Goal: Information Seeking & Learning: Learn about a topic

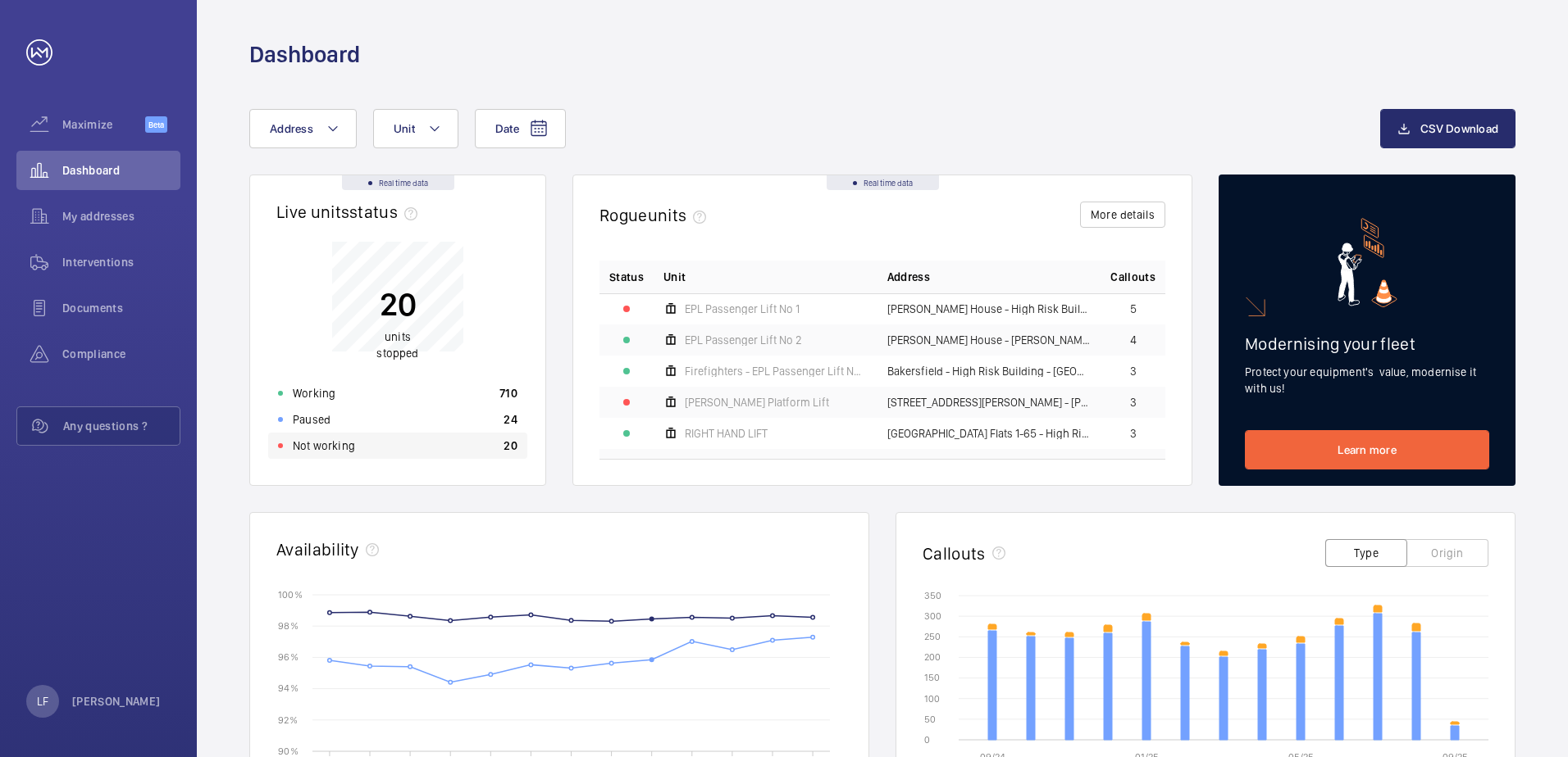
click at [356, 439] on div "Not working 20" at bounding box center [397, 446] width 259 height 26
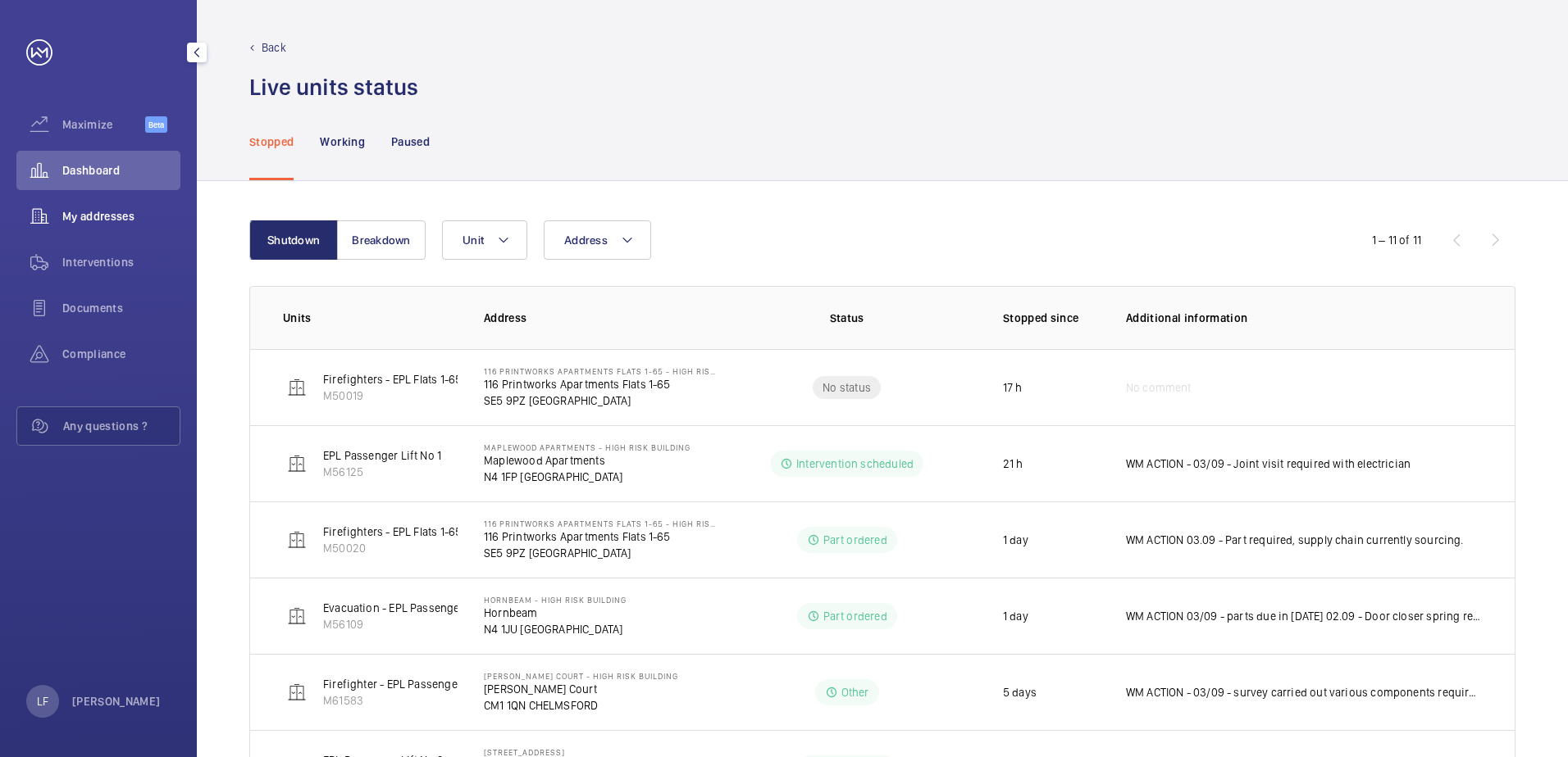
click at [107, 217] on span "My addresses" at bounding box center [122, 217] width 118 height 17
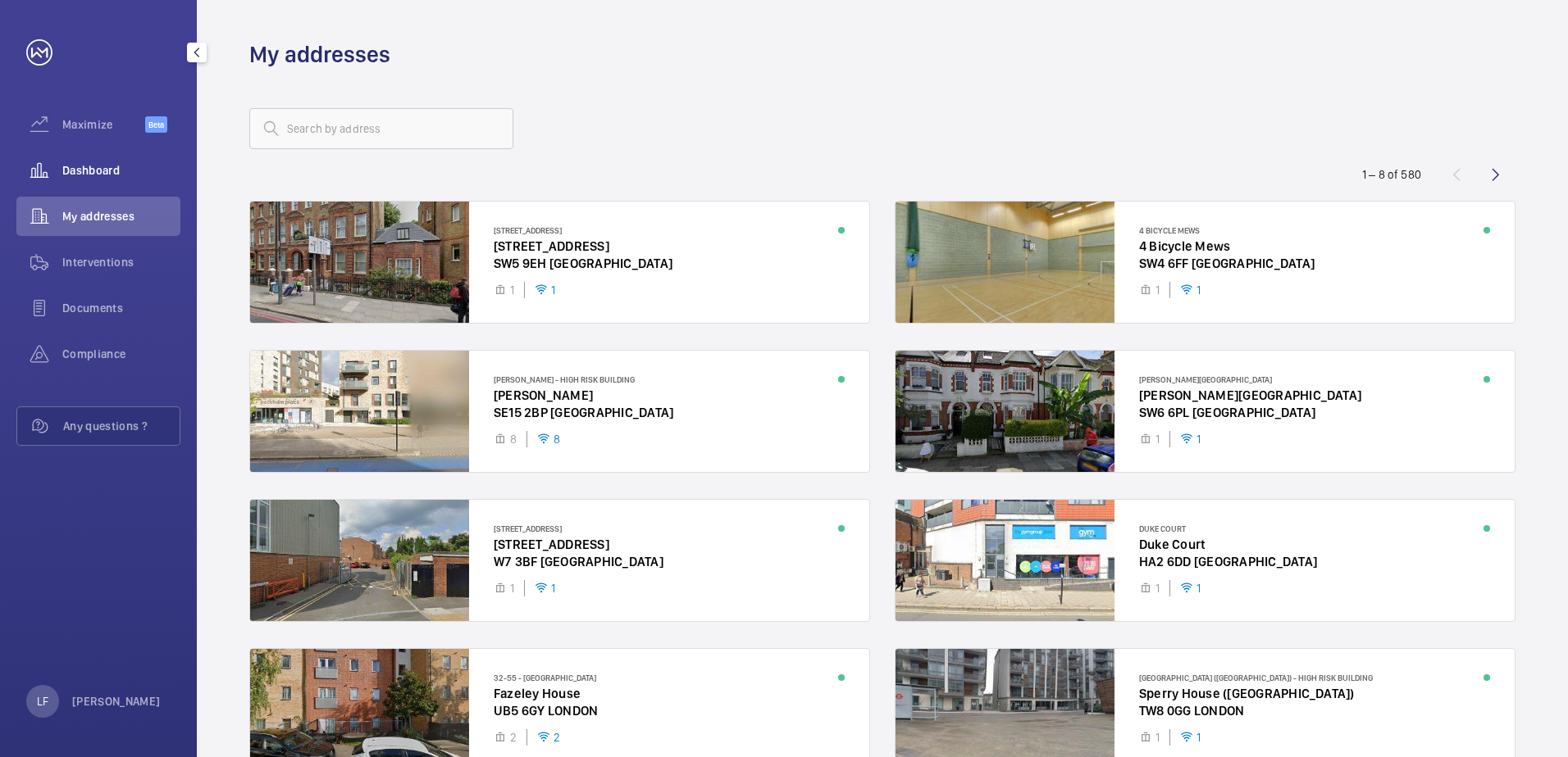
click at [92, 182] on div "Dashboard" at bounding box center [98, 170] width 164 height 39
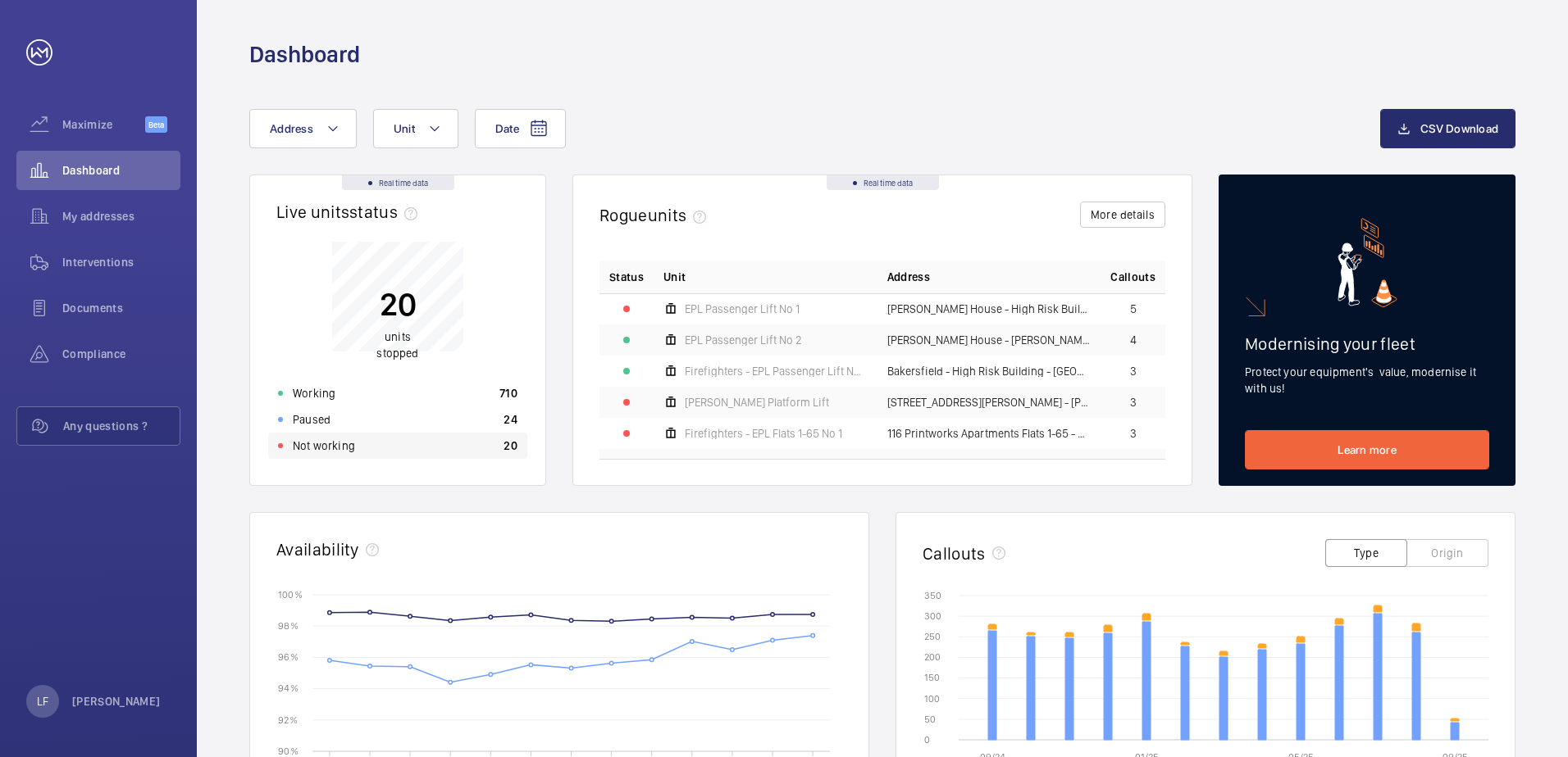
click at [381, 446] on div "Not working 20" at bounding box center [397, 446] width 259 height 26
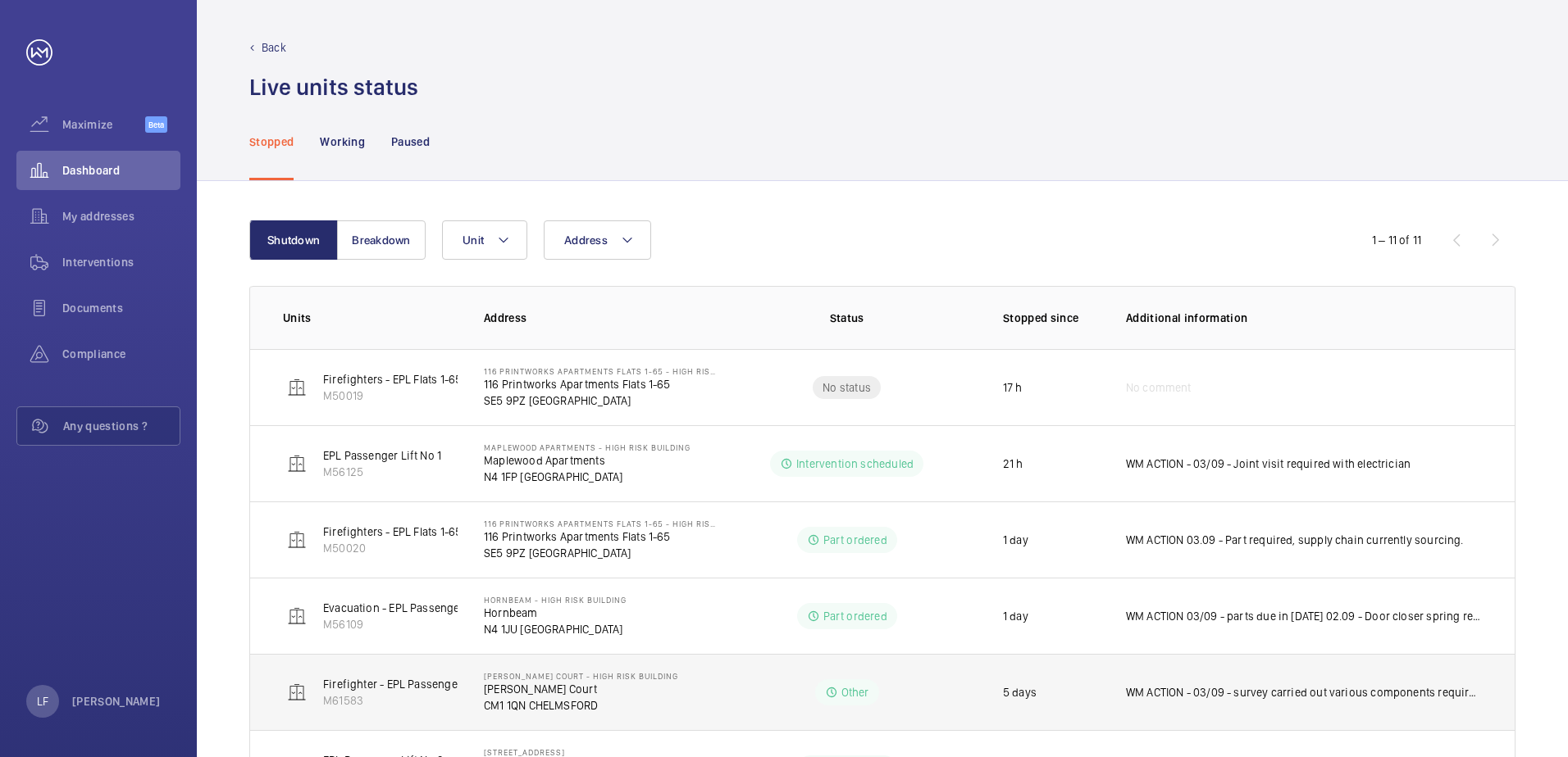
click at [1156, 695] on p "WM ACTION - 03/09 - survey carried out various components required, chasing cos…" at bounding box center [1303, 693] width 356 height 17
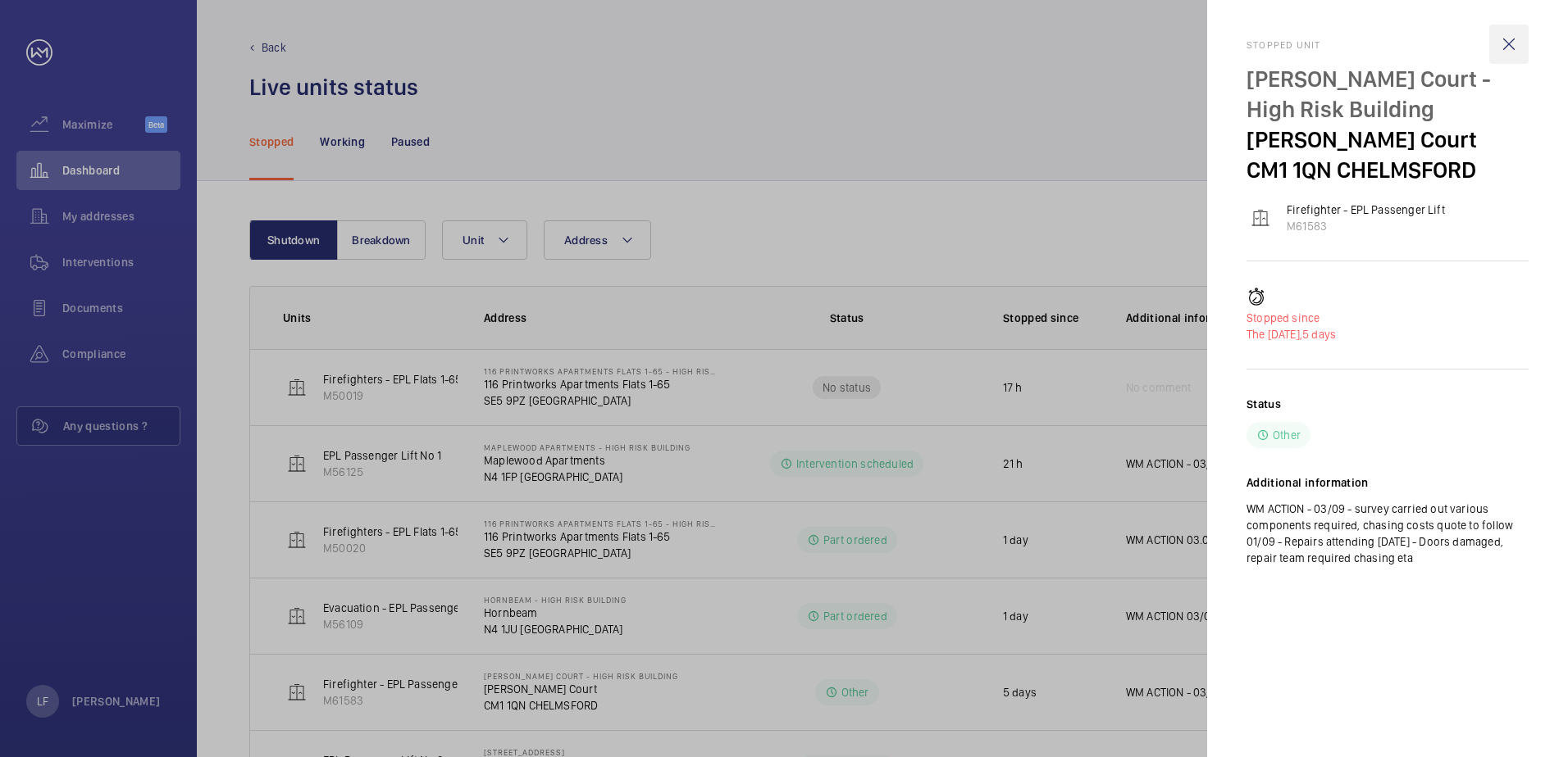
click at [1505, 37] on wm-front-icon-button at bounding box center [1508, 44] width 39 height 39
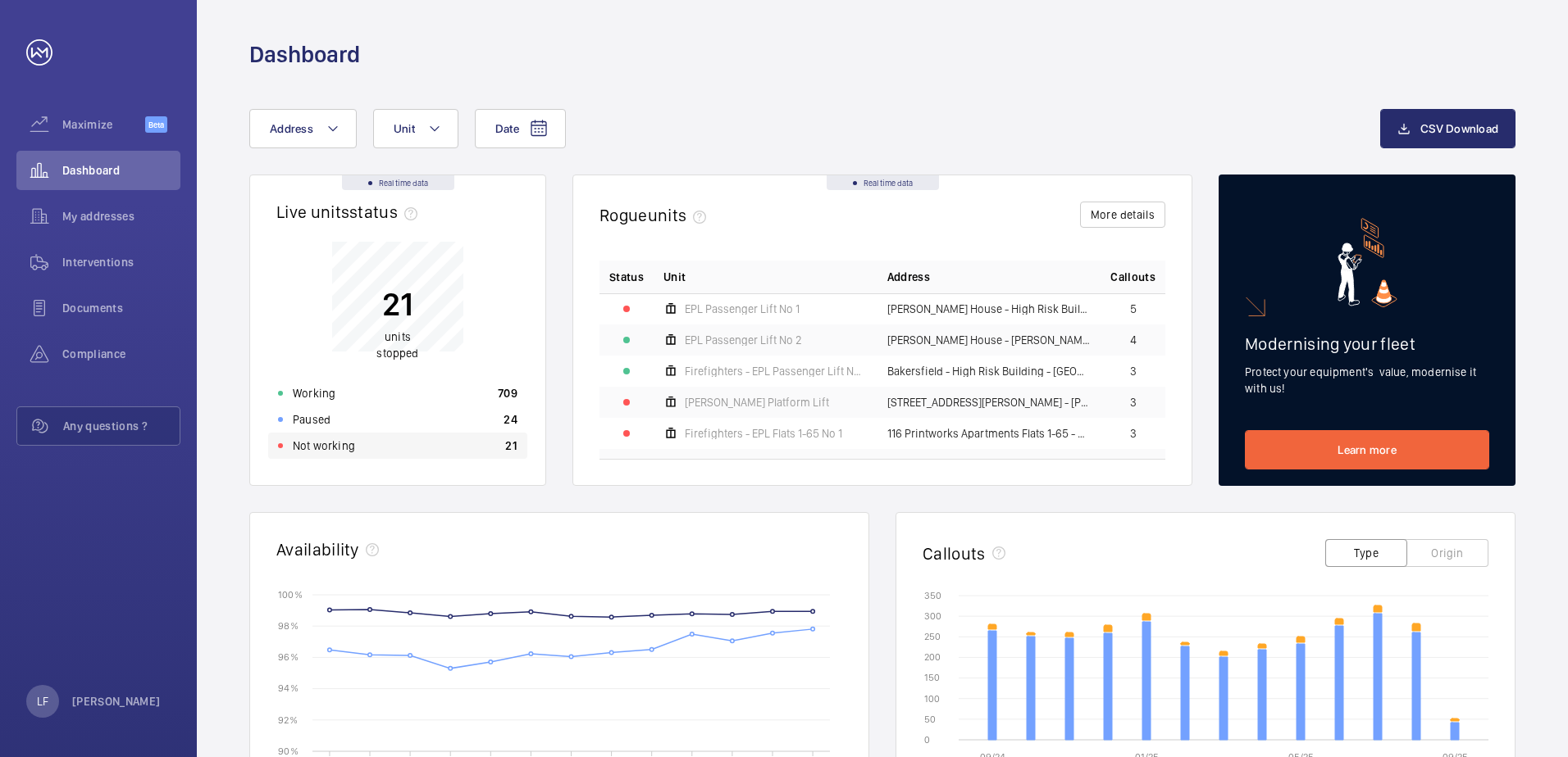
click at [356, 441] on div "Not working 21" at bounding box center [397, 446] width 259 height 26
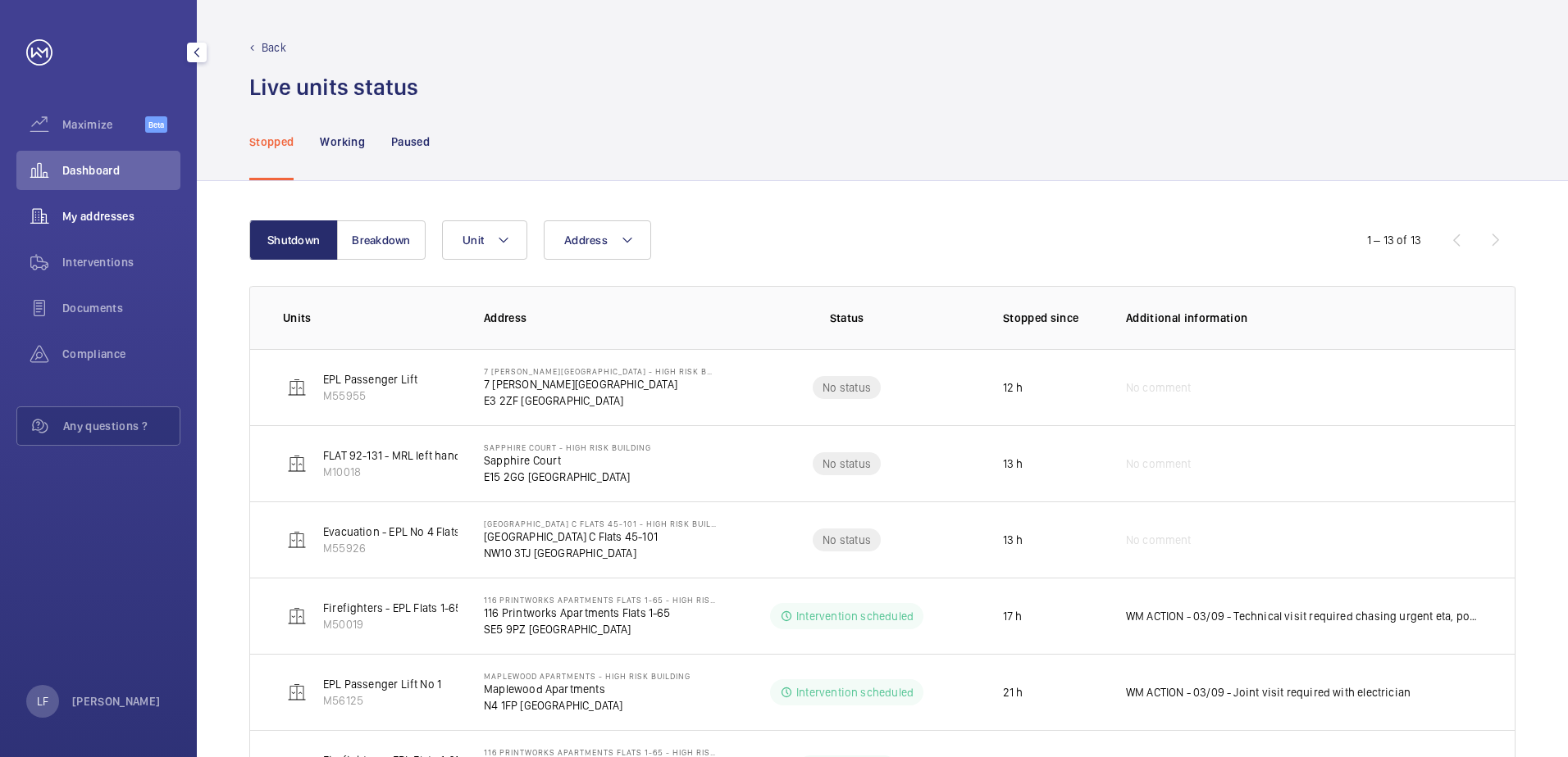
click at [130, 219] on span "My addresses" at bounding box center [122, 217] width 118 height 17
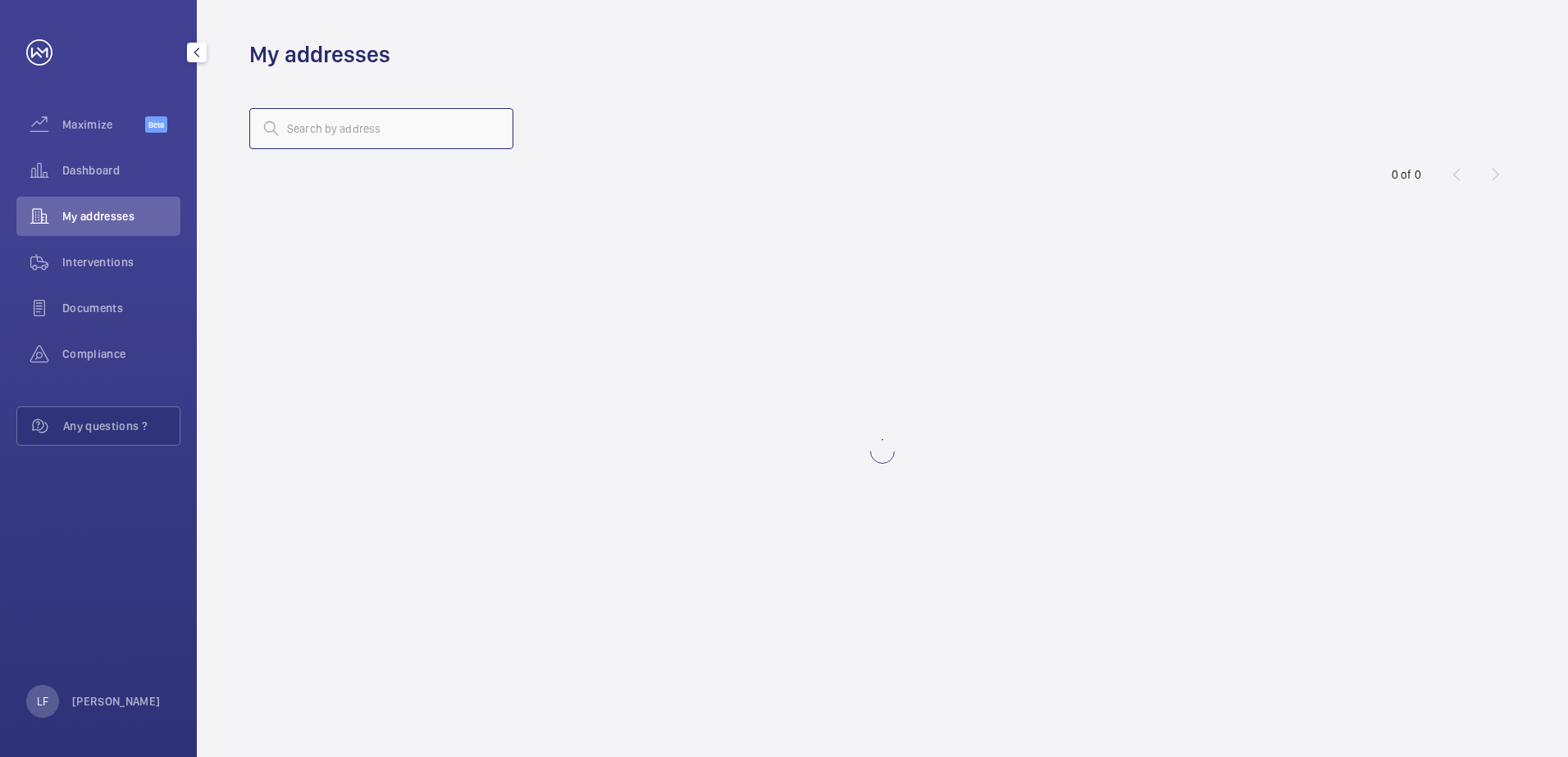
click at [360, 130] on input "text" at bounding box center [381, 128] width 264 height 41
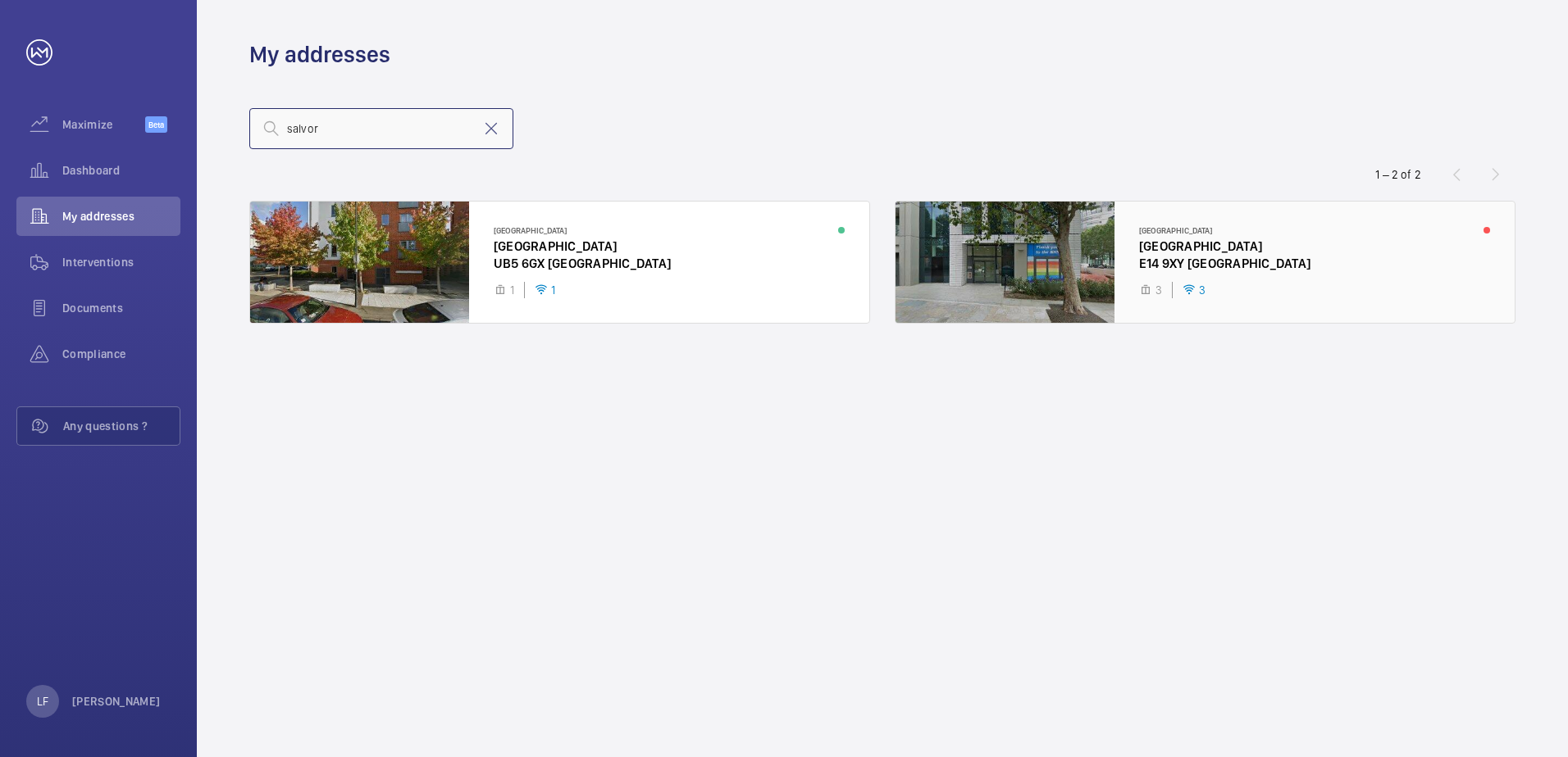
type input "salvor"
click at [1145, 245] on div at bounding box center [1205, 262] width 619 height 122
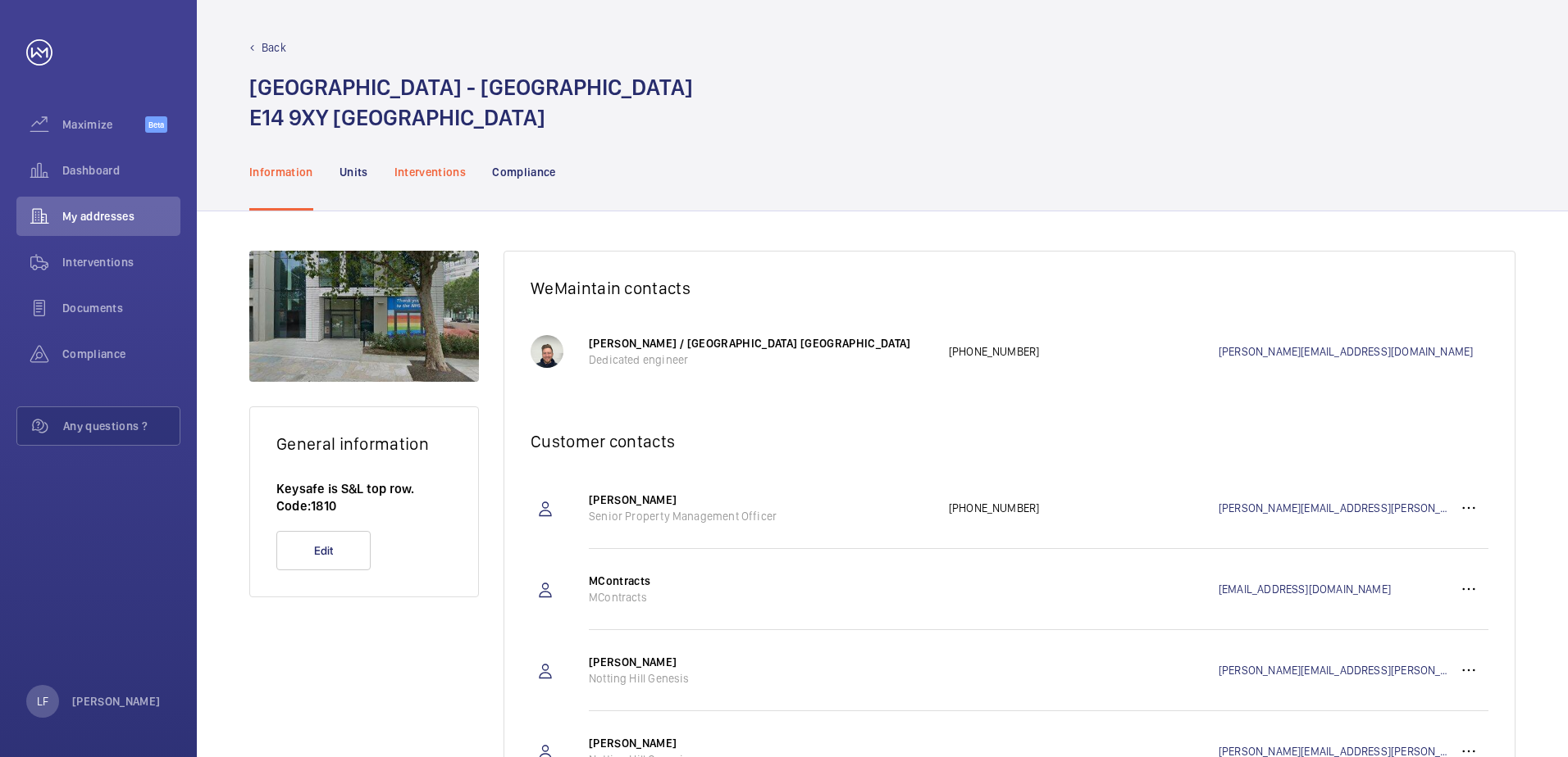
click at [436, 162] on div "Interventions" at bounding box center [430, 172] width 72 height 78
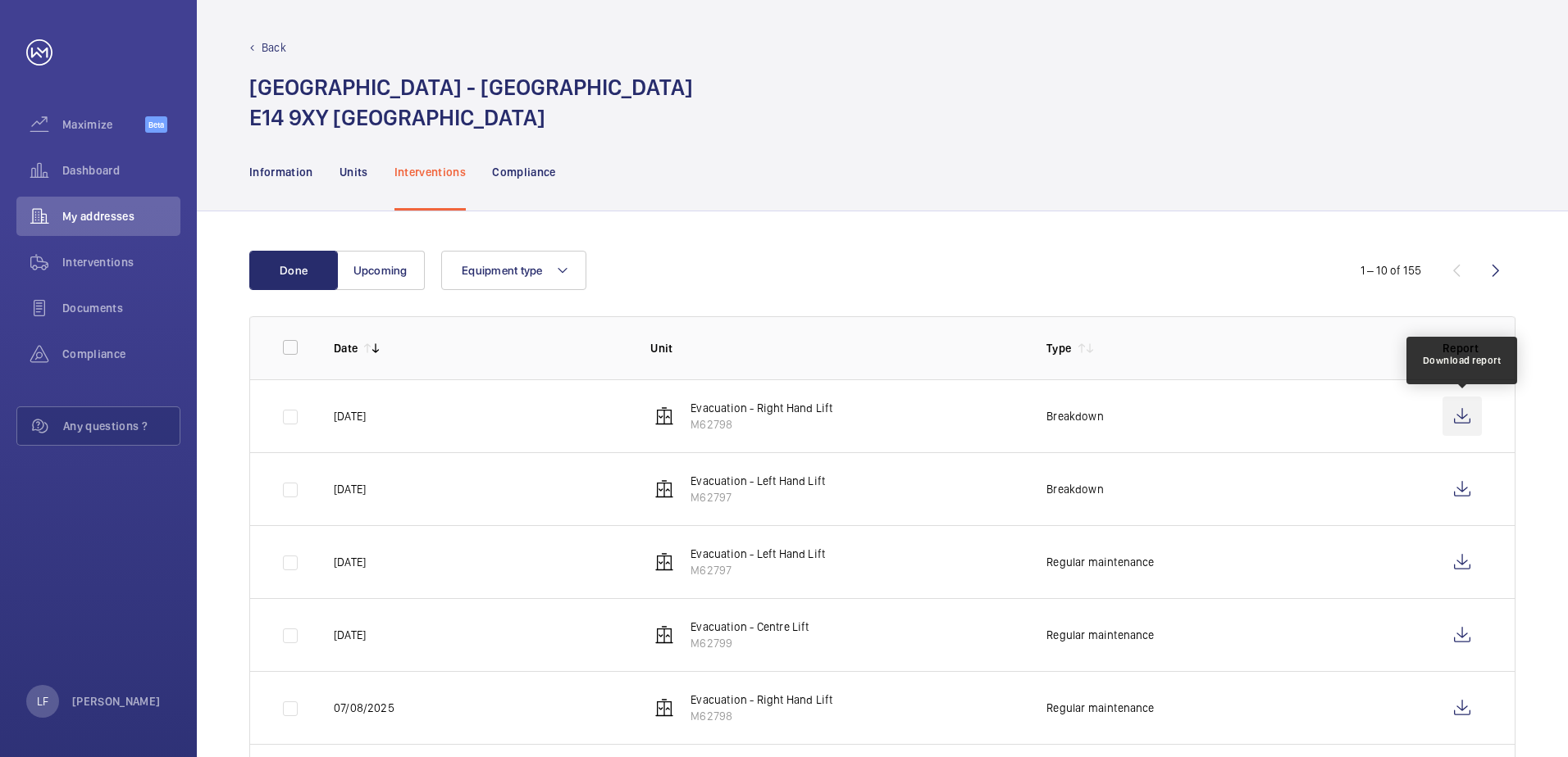
click at [1461, 415] on wm-front-icon-button at bounding box center [1461, 416] width 39 height 39
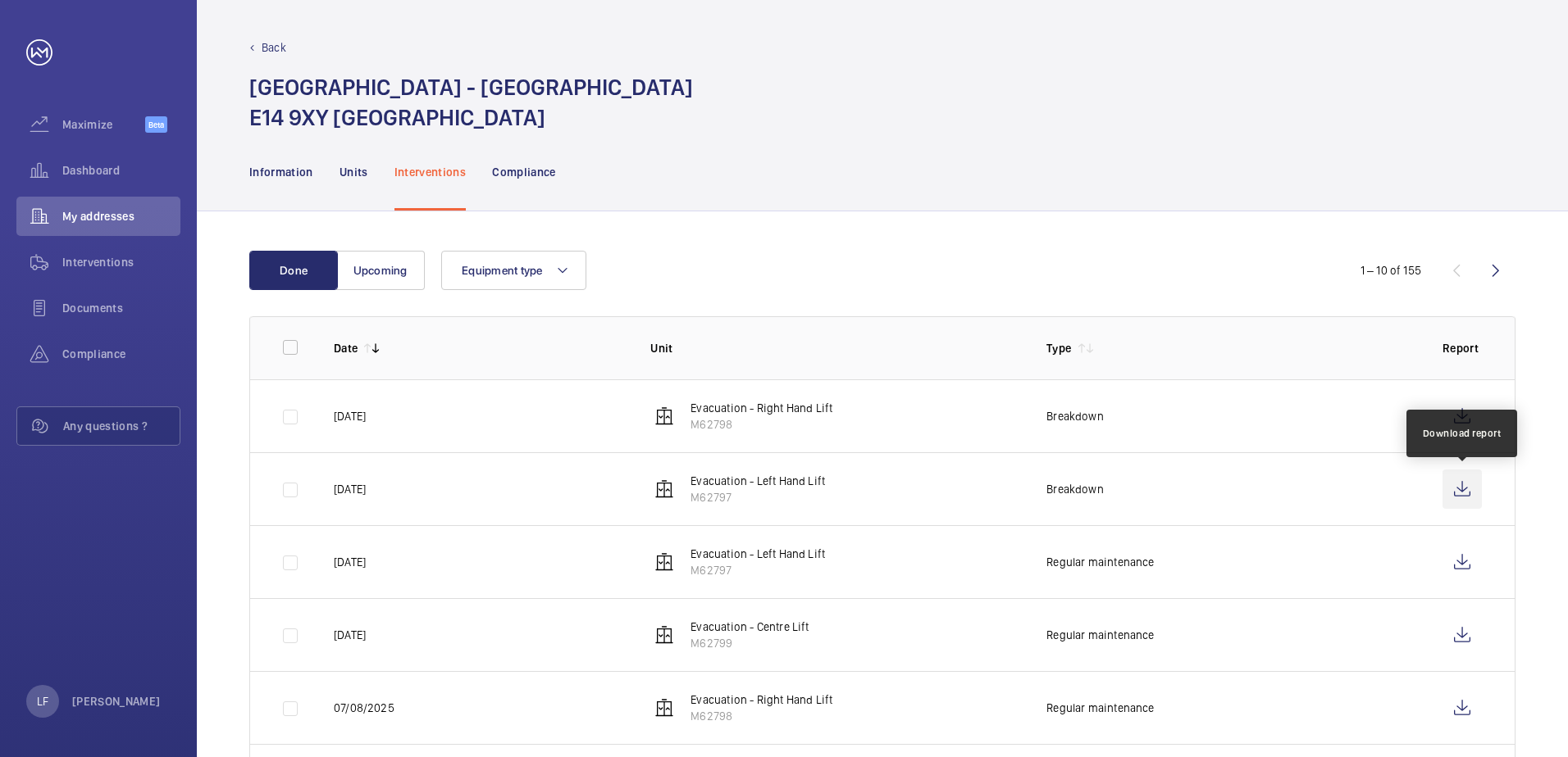
click at [1461, 492] on wm-front-icon-button at bounding box center [1461, 489] width 39 height 39
click at [361, 167] on p "Units" at bounding box center [353, 172] width 28 height 17
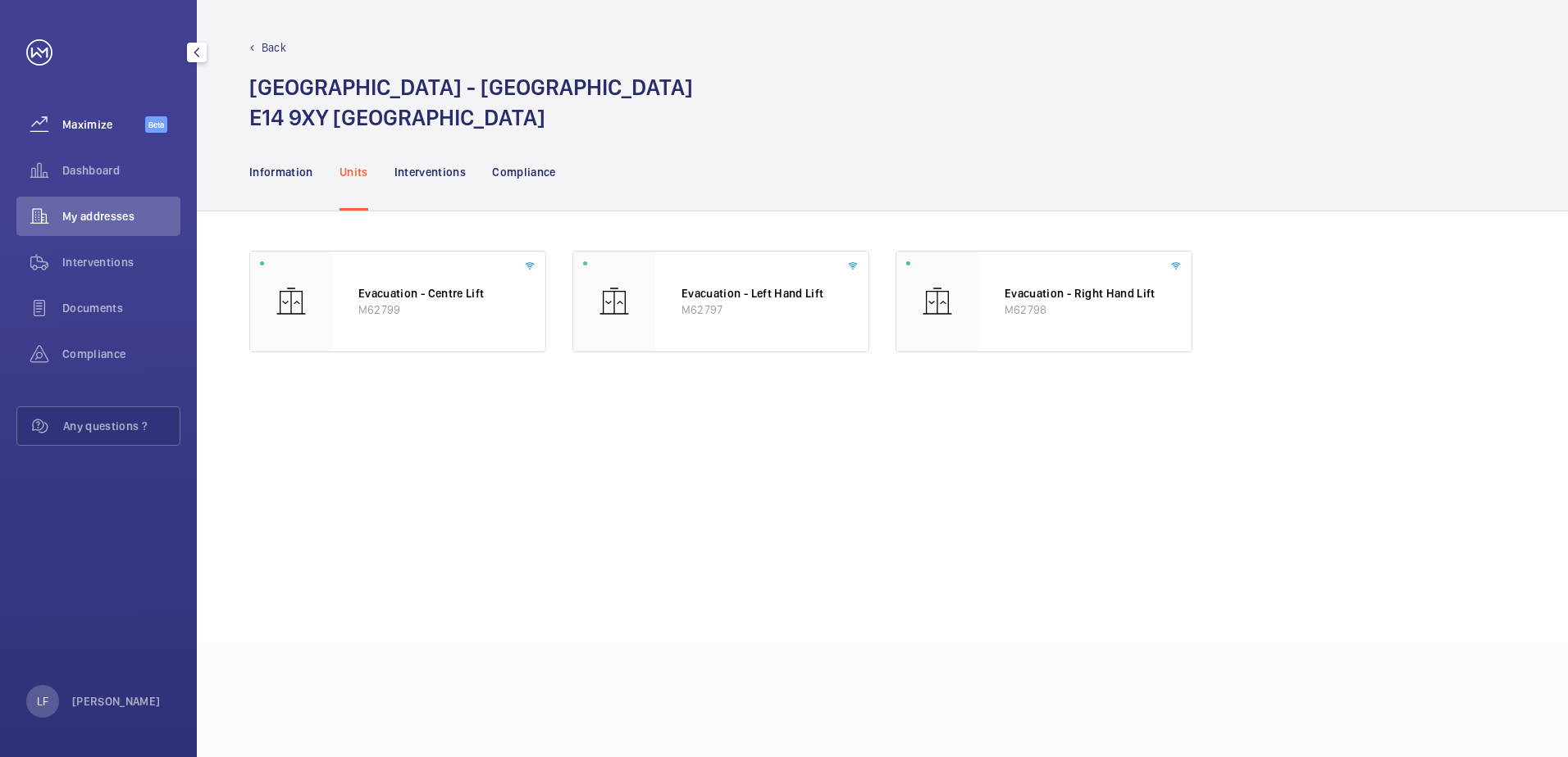
click at [81, 131] on span "Maximize" at bounding box center [103, 125] width 82 height 17
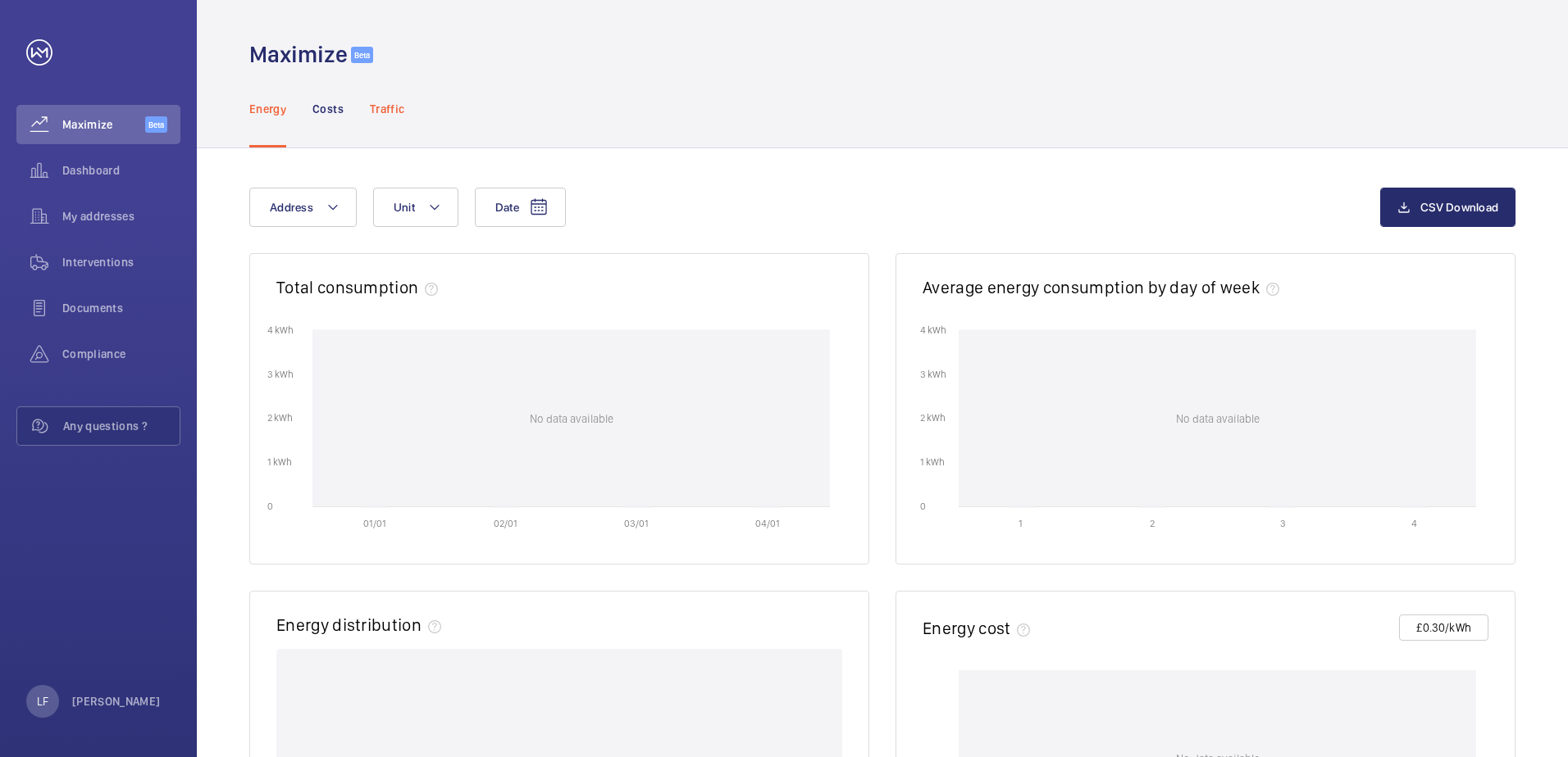
click at [385, 118] on div "Traffic" at bounding box center [387, 109] width 34 height 78
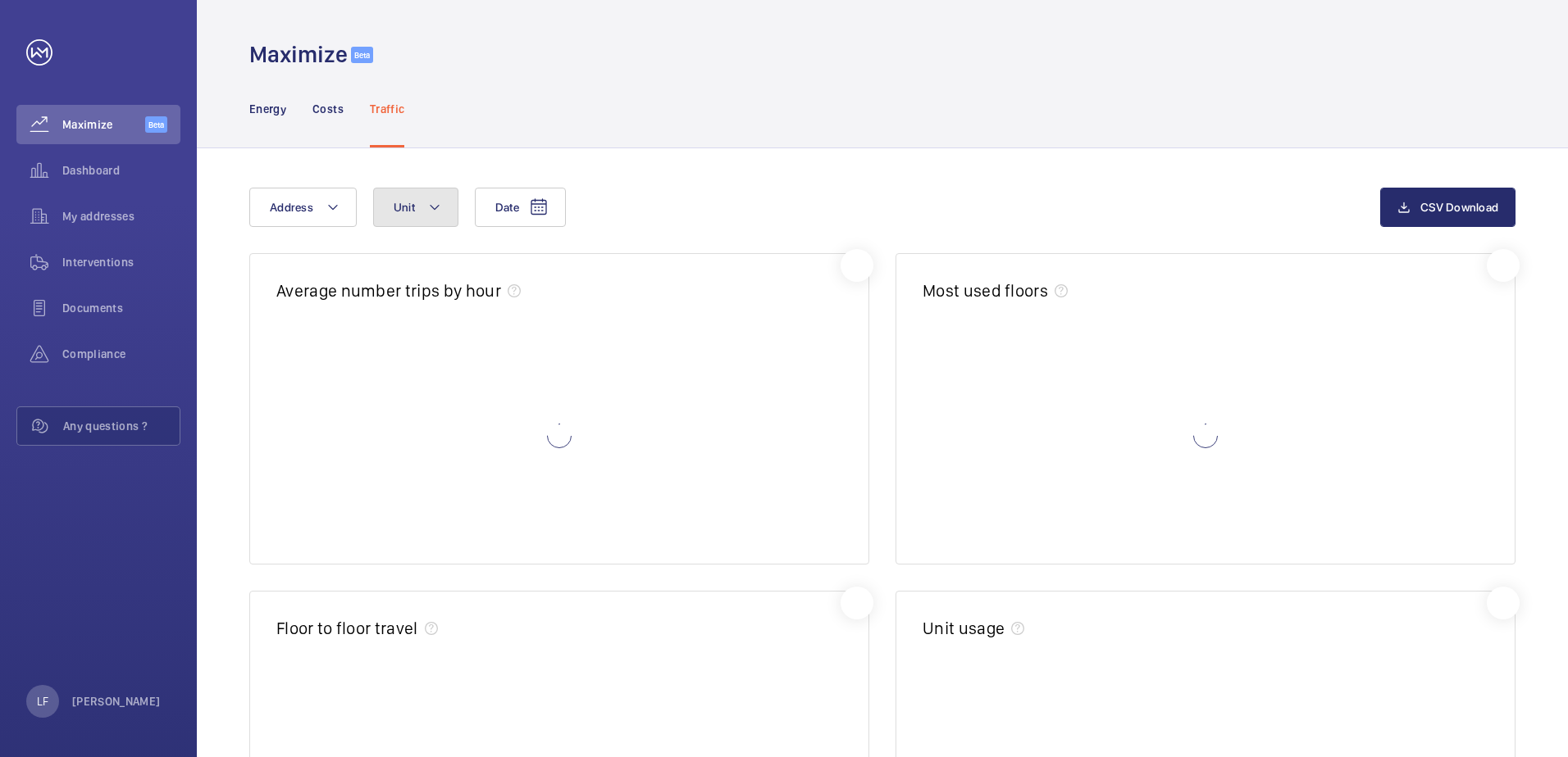
click at [428, 215] on mat-icon at bounding box center [435, 207] width 13 height 20
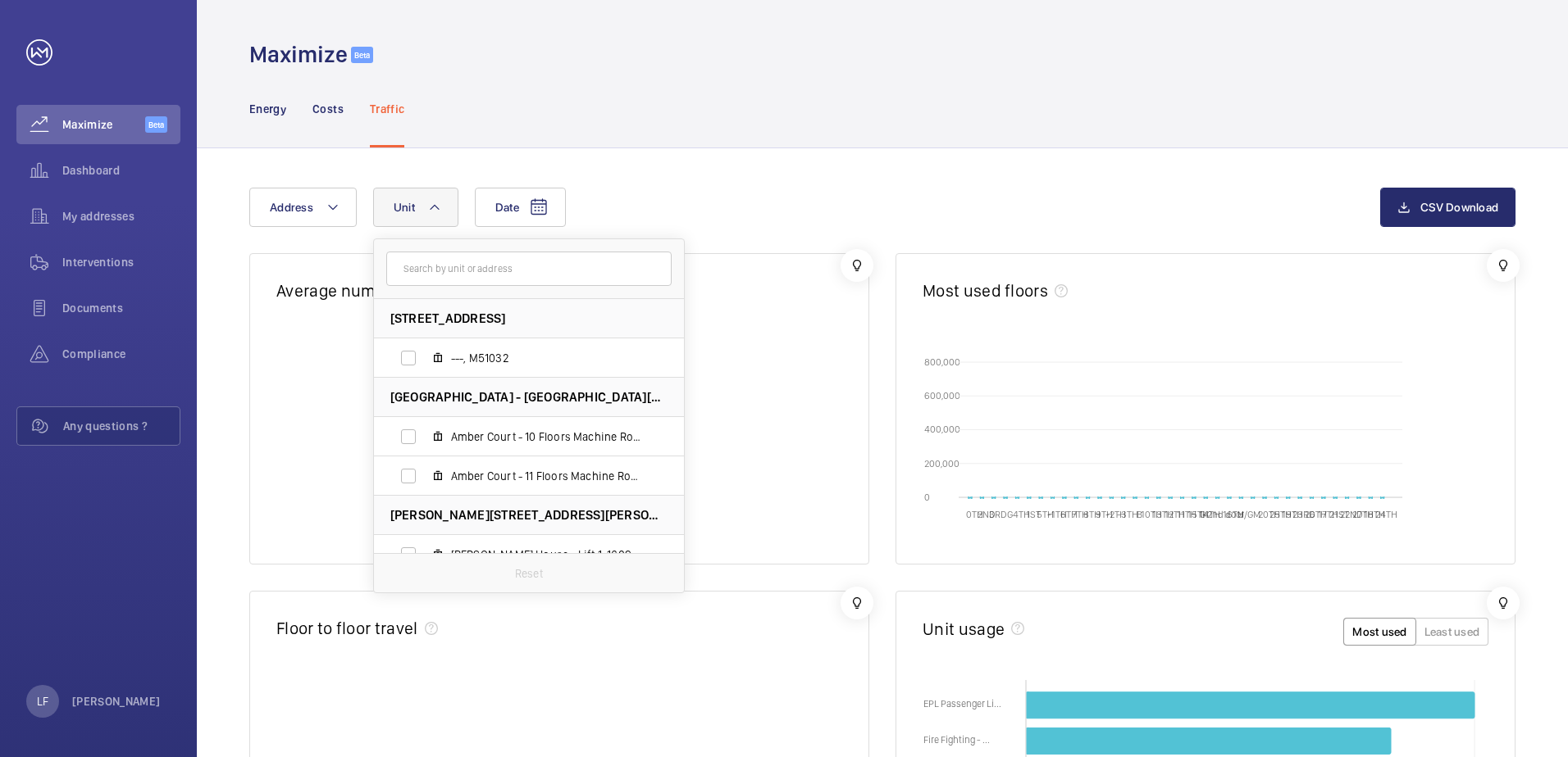
click at [465, 275] on input "text" at bounding box center [529, 268] width 286 height 34
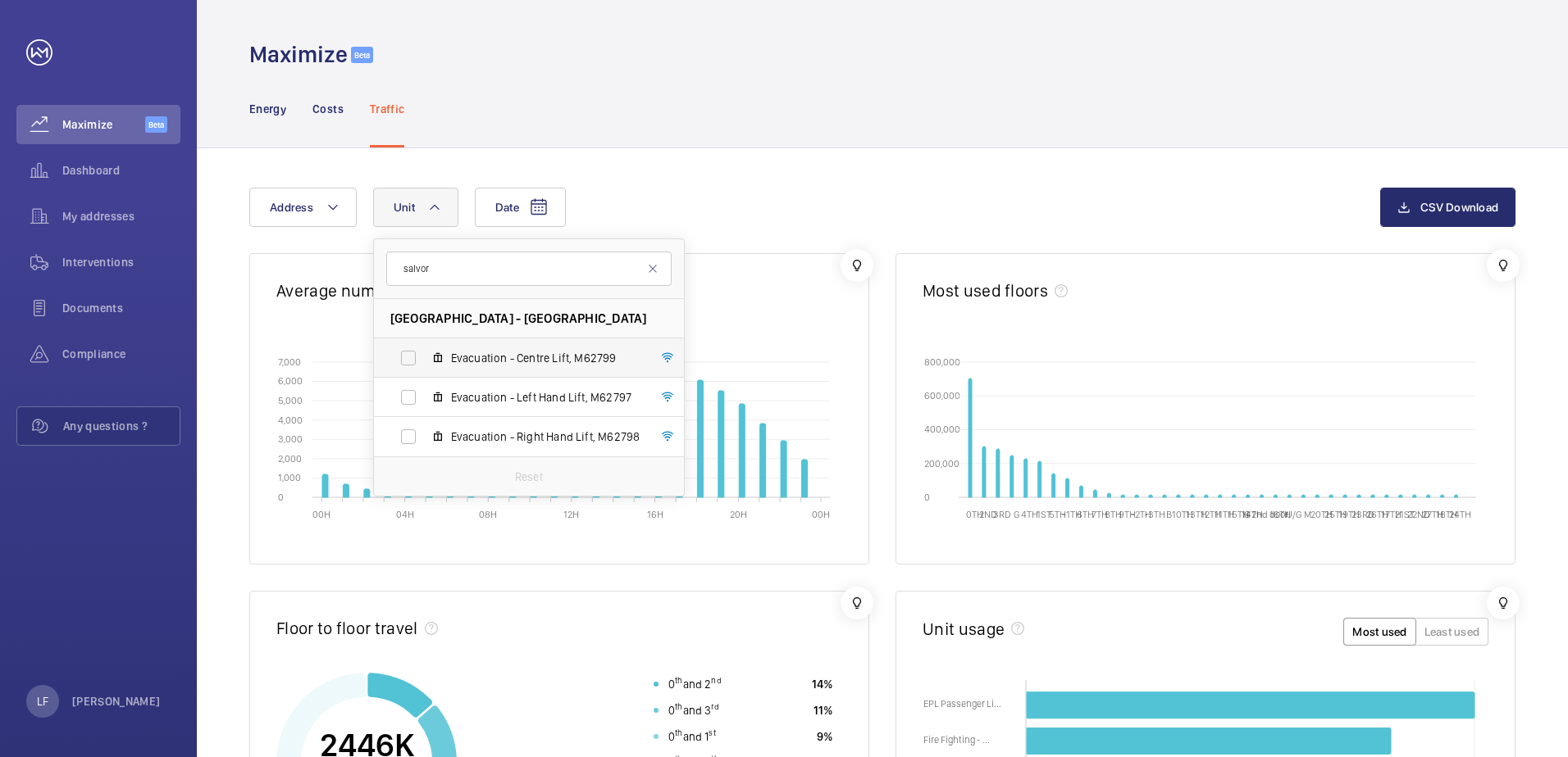
type input "salvor"
click at [429, 351] on label "Evacuation - Centre Lift, M62799" at bounding box center [516, 358] width 284 height 39
click at [425, 351] on input "Evacuation - Centre Lift, M62799" at bounding box center [407, 357] width 32 height 32
checkbox input "true"
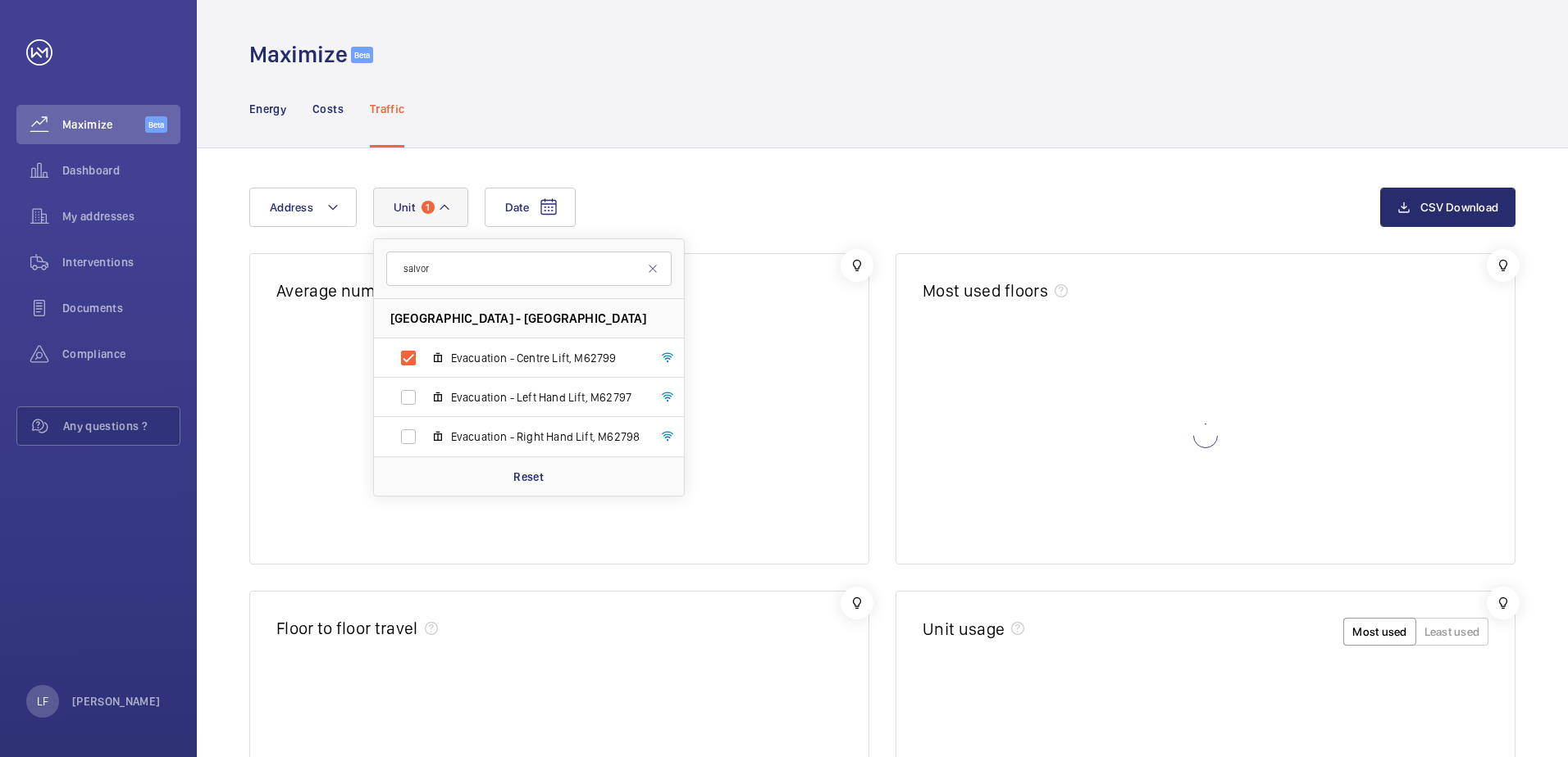
click at [691, 223] on div "Date Address [STREET_ADDRESS] Evacuation - Centre Lift, M62799 Evacuation - Lef…" at bounding box center [814, 207] width 1131 height 39
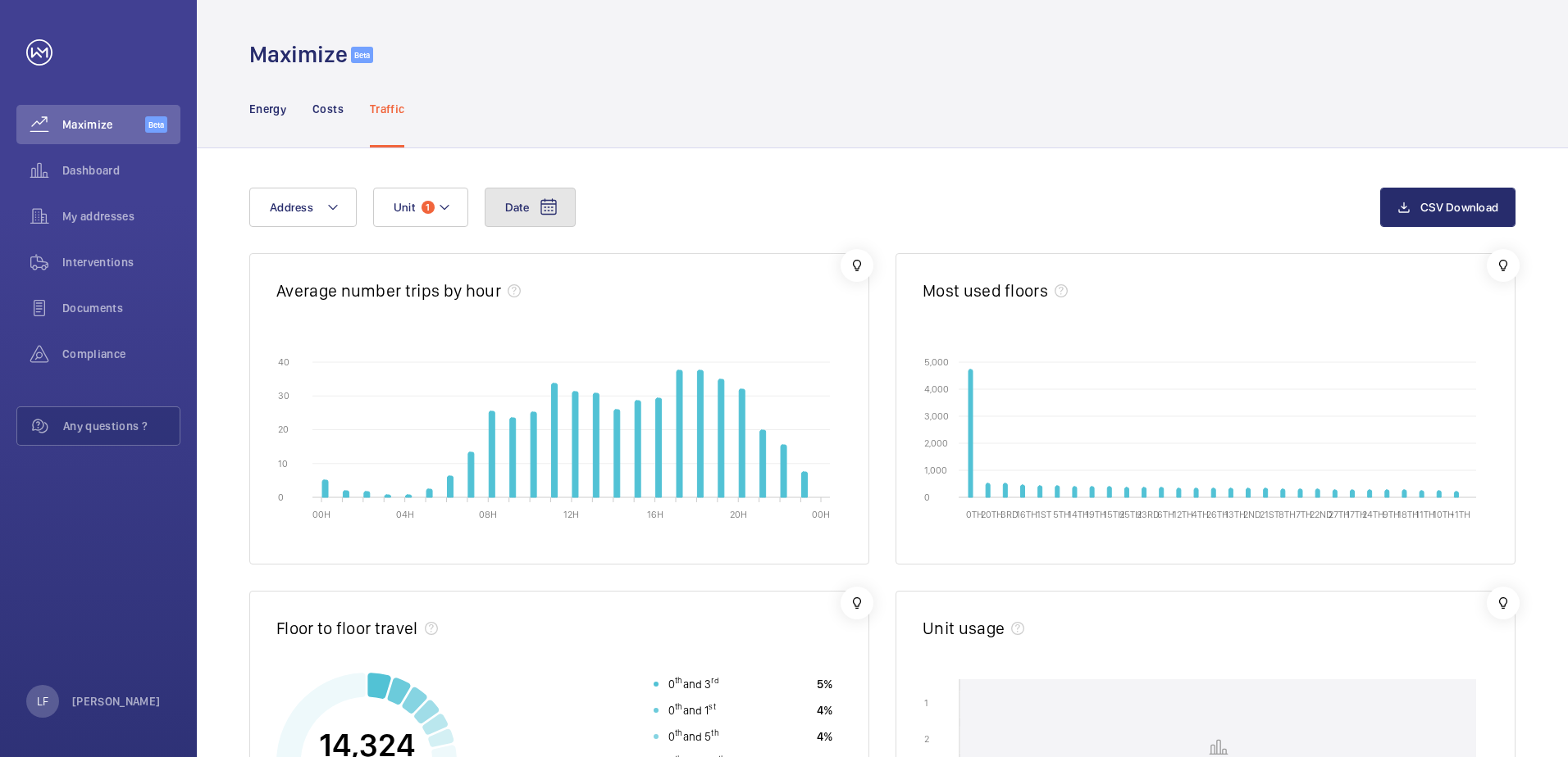
click at [562, 217] on button "Date" at bounding box center [530, 207] width 91 height 39
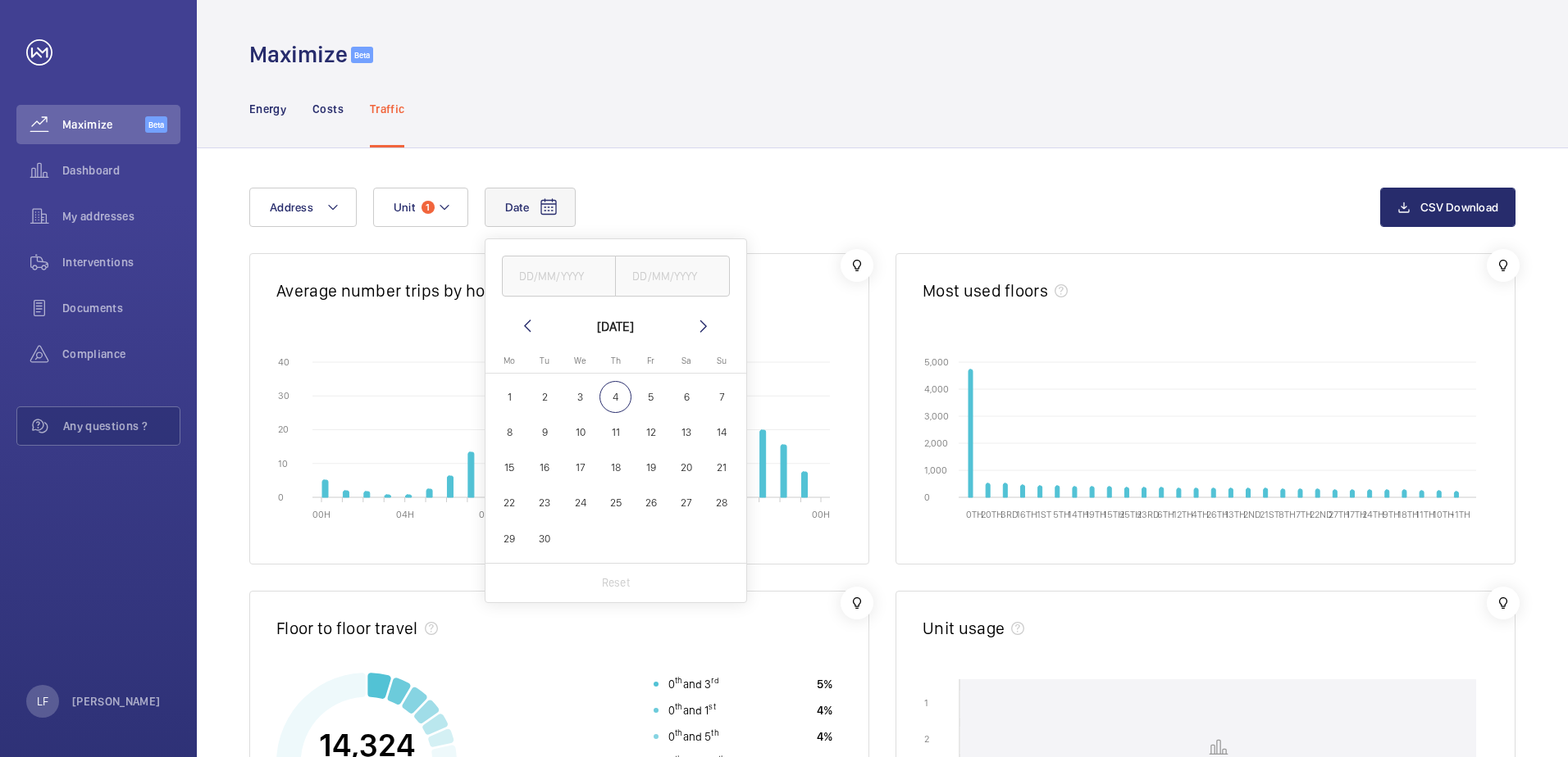
click at [618, 403] on span "4" at bounding box center [615, 397] width 32 height 32
type input "[DATE]"
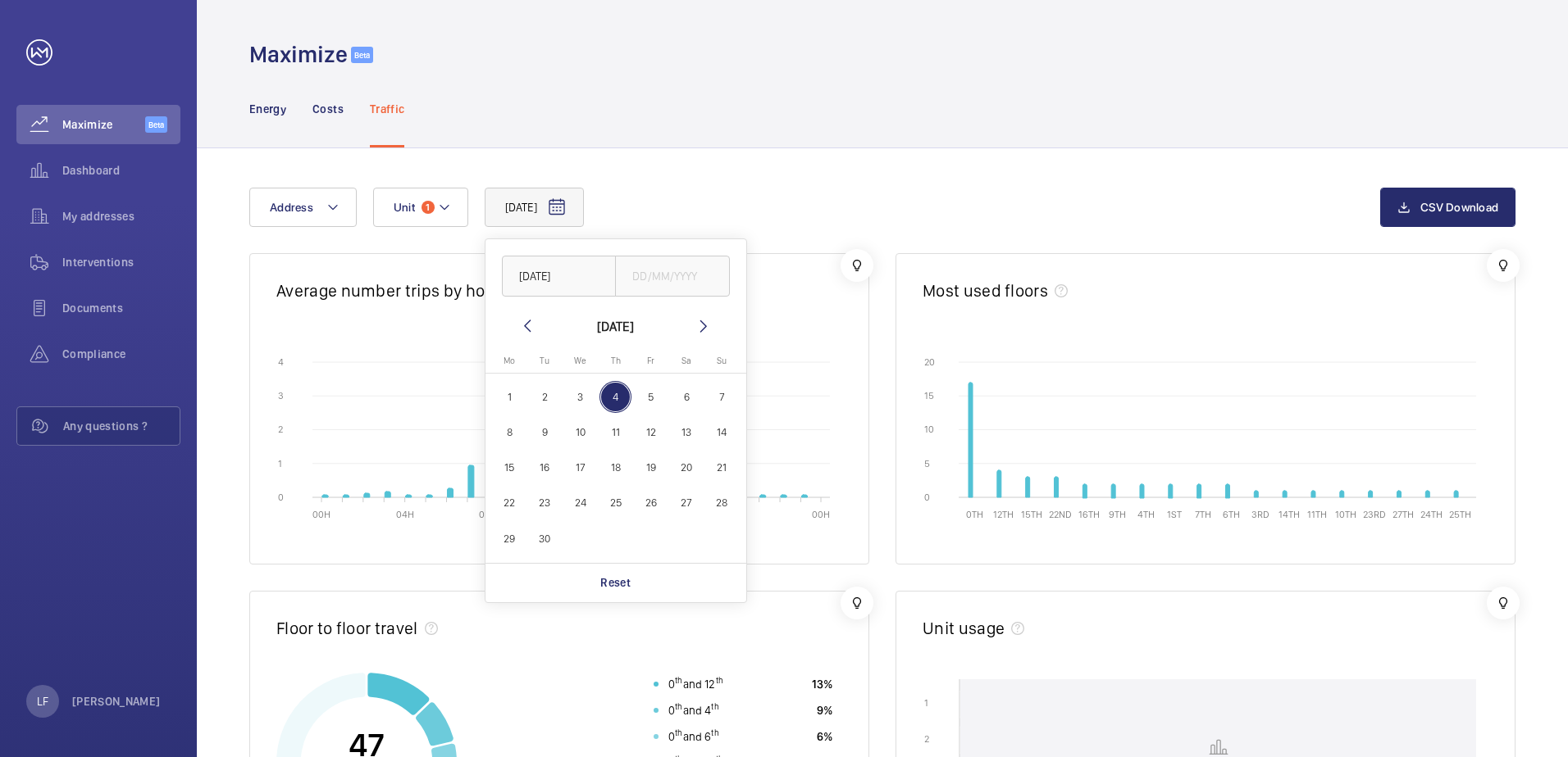
click at [698, 207] on div "[DATE] [DATE] [DATE] [DATE] Mo [DATE] Tu [DATE] We [DATE] Th [DATE] Fr [DATE] S…" at bounding box center [814, 207] width 1131 height 39
click at [463, 209] on button "Unit 1" at bounding box center [421, 207] width 95 height 39
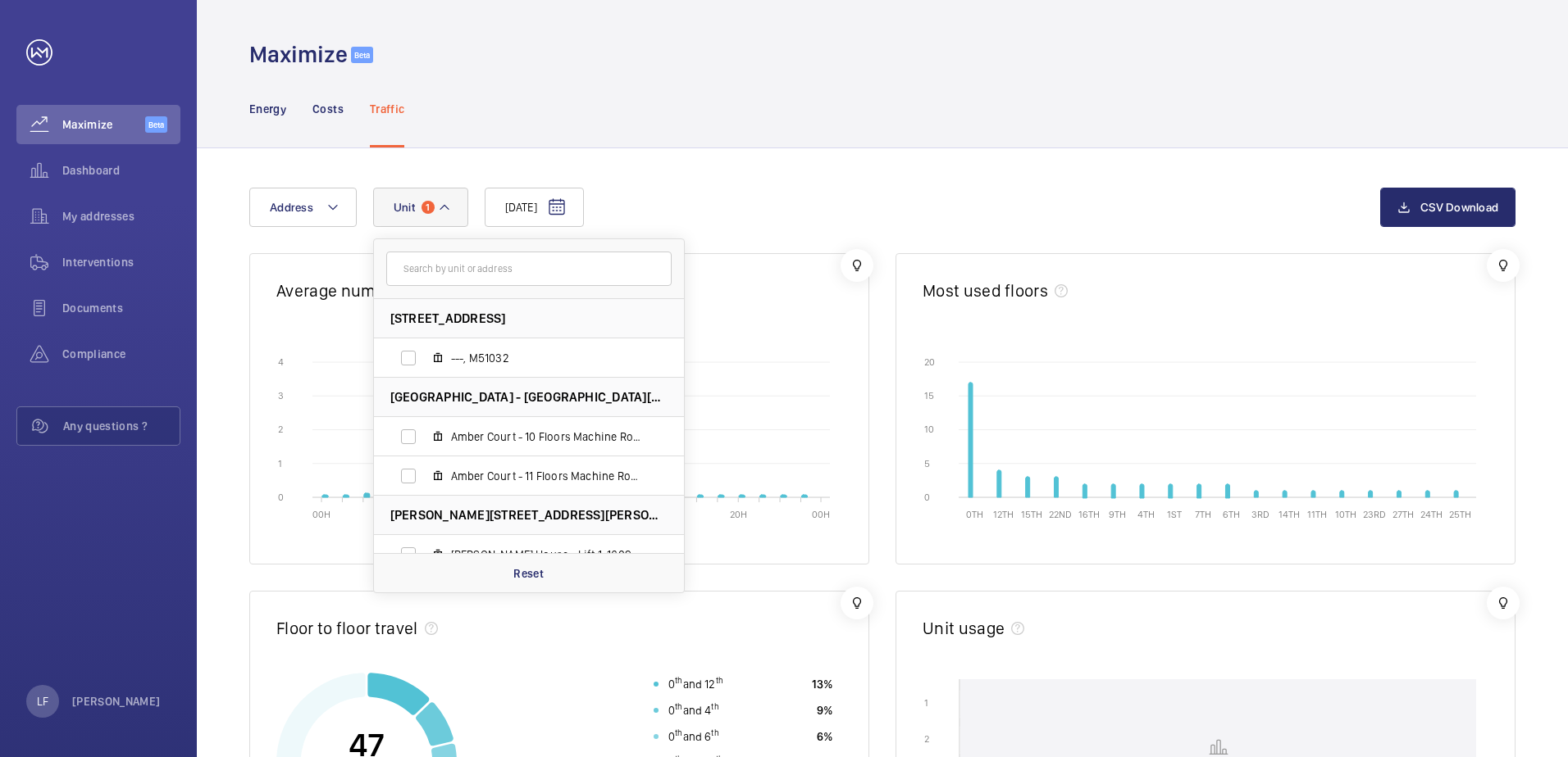
click at [468, 260] on input "text" at bounding box center [529, 268] width 286 height 34
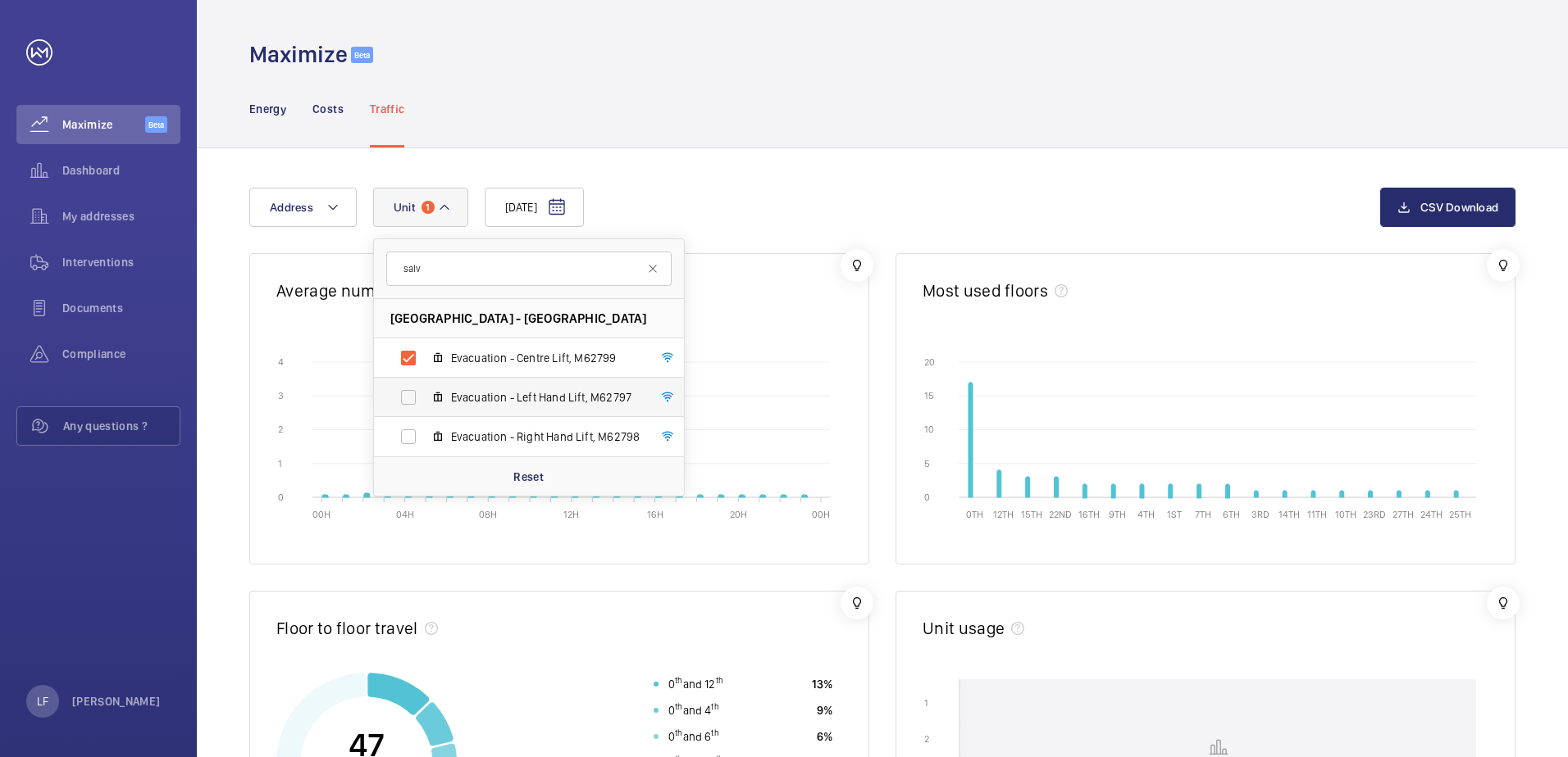
type input "salv"
click at [414, 396] on label "Evacuation - Left Hand Lift, M62797" at bounding box center [516, 397] width 284 height 39
click at [414, 396] on input "Evacuation - Left Hand Lift, M62797" at bounding box center [407, 397] width 32 height 32
checkbox input "true"
click at [411, 366] on label "Evacuation - Centre Lift, M62799" at bounding box center [516, 358] width 284 height 39
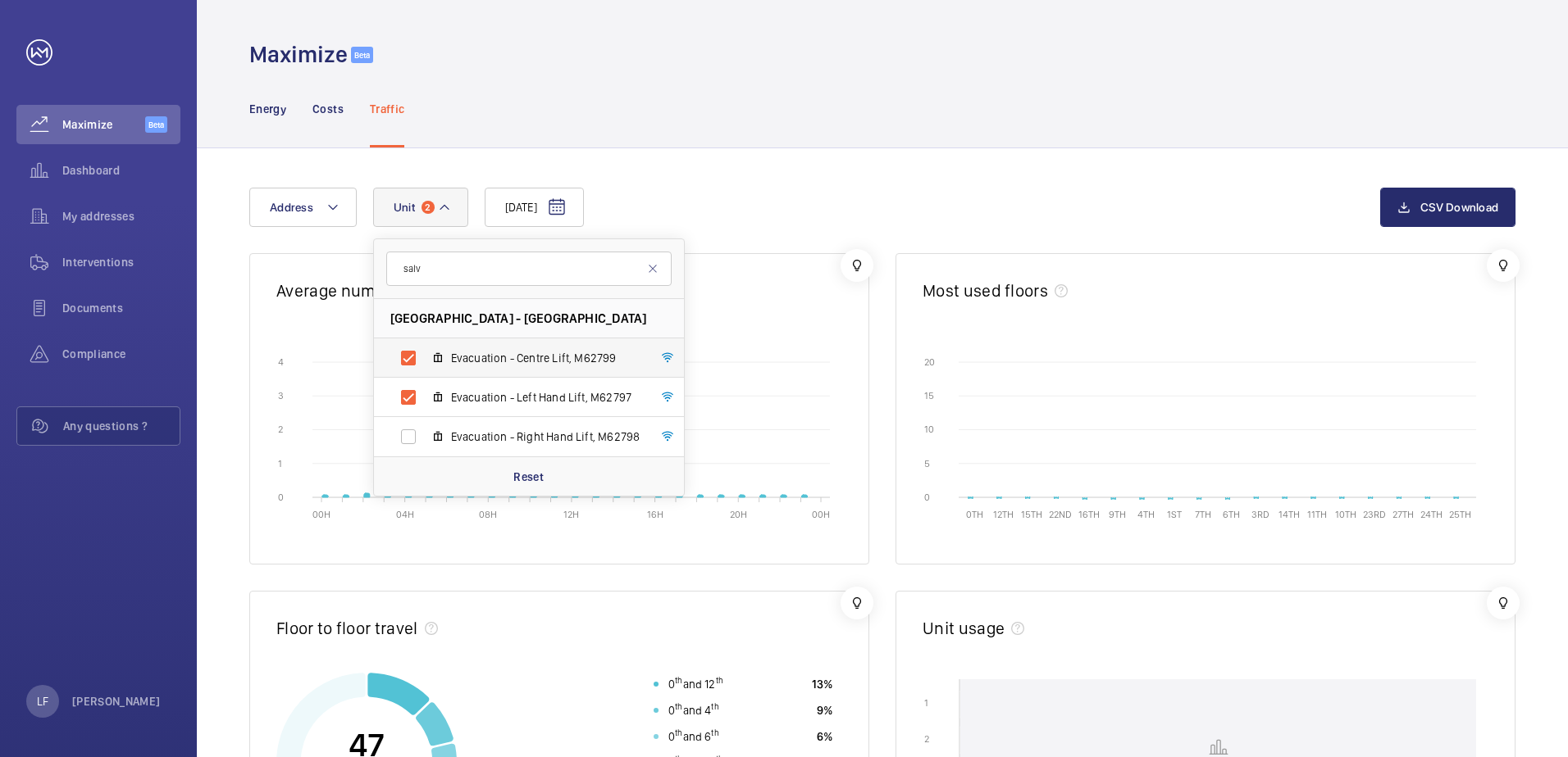
click at [411, 366] on input "Evacuation - Centre Lift, M62799" at bounding box center [407, 357] width 32 height 32
checkbox input "false"
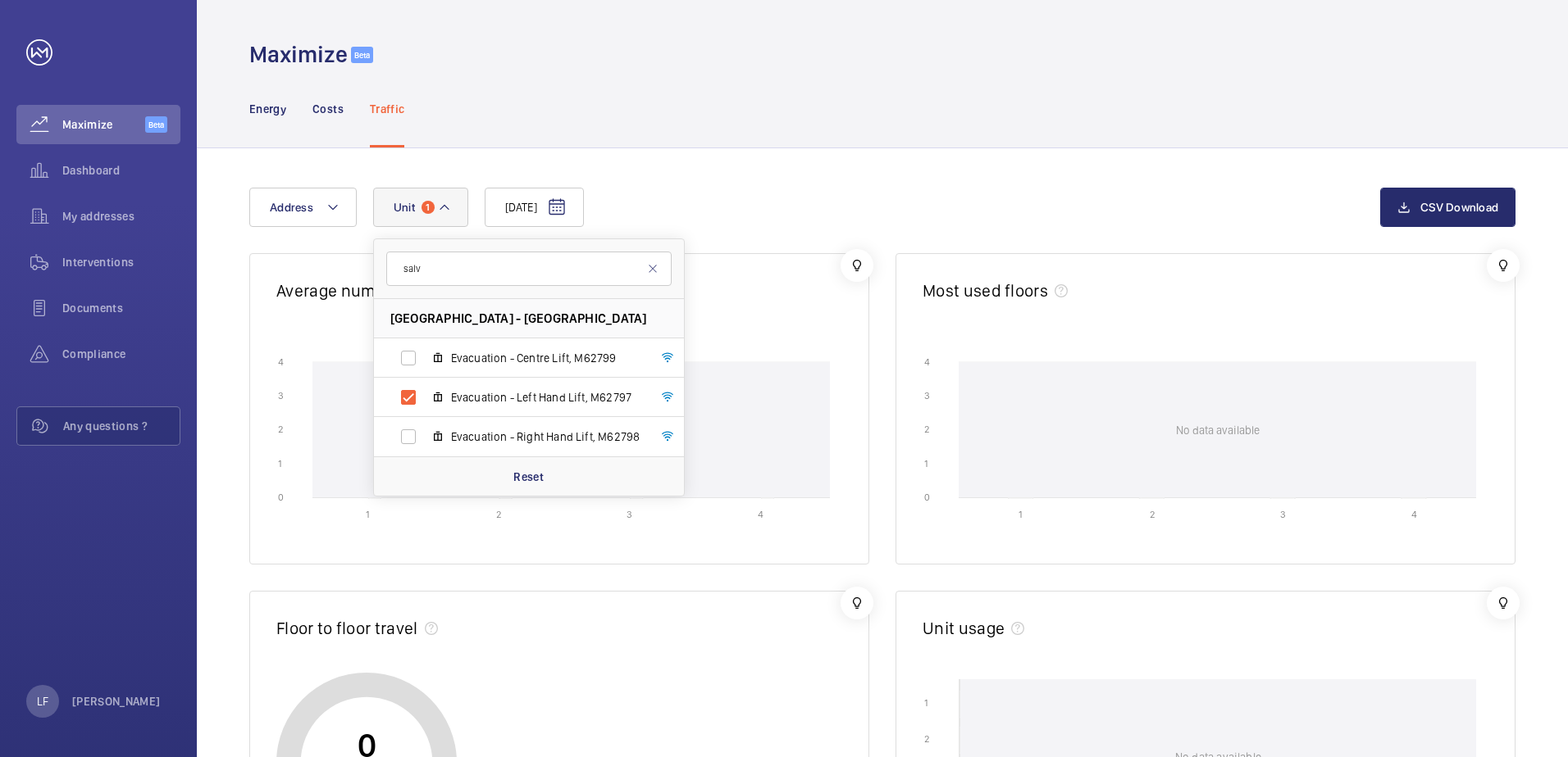
click at [689, 220] on div "[DATE] Address [STREET_ADDRESS] Evacuation - Centre Lift, M62799 Evacuation - L…" at bounding box center [814, 207] width 1131 height 39
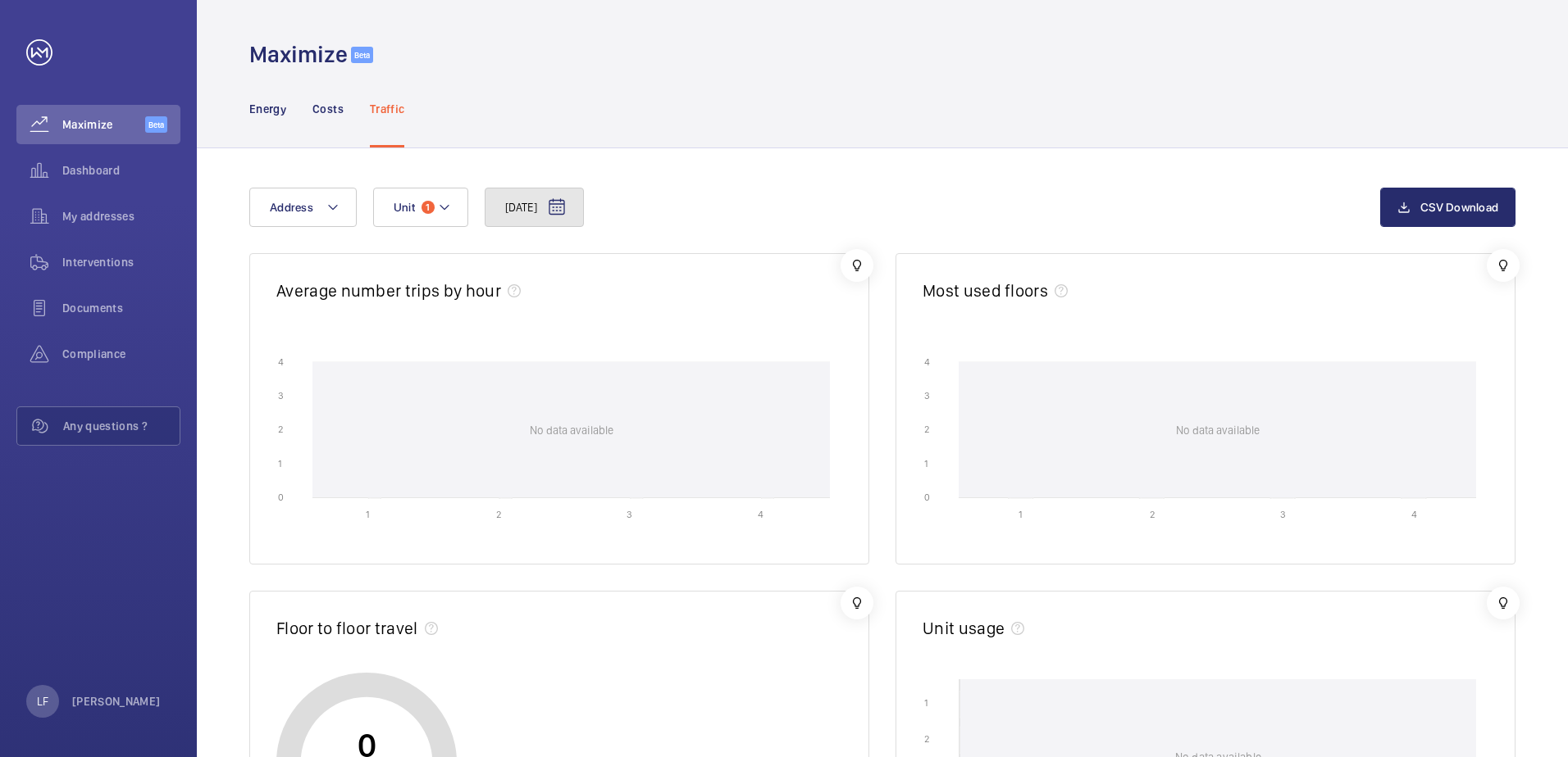
click at [537, 208] on span "[DATE]" at bounding box center [521, 207] width 32 height 17
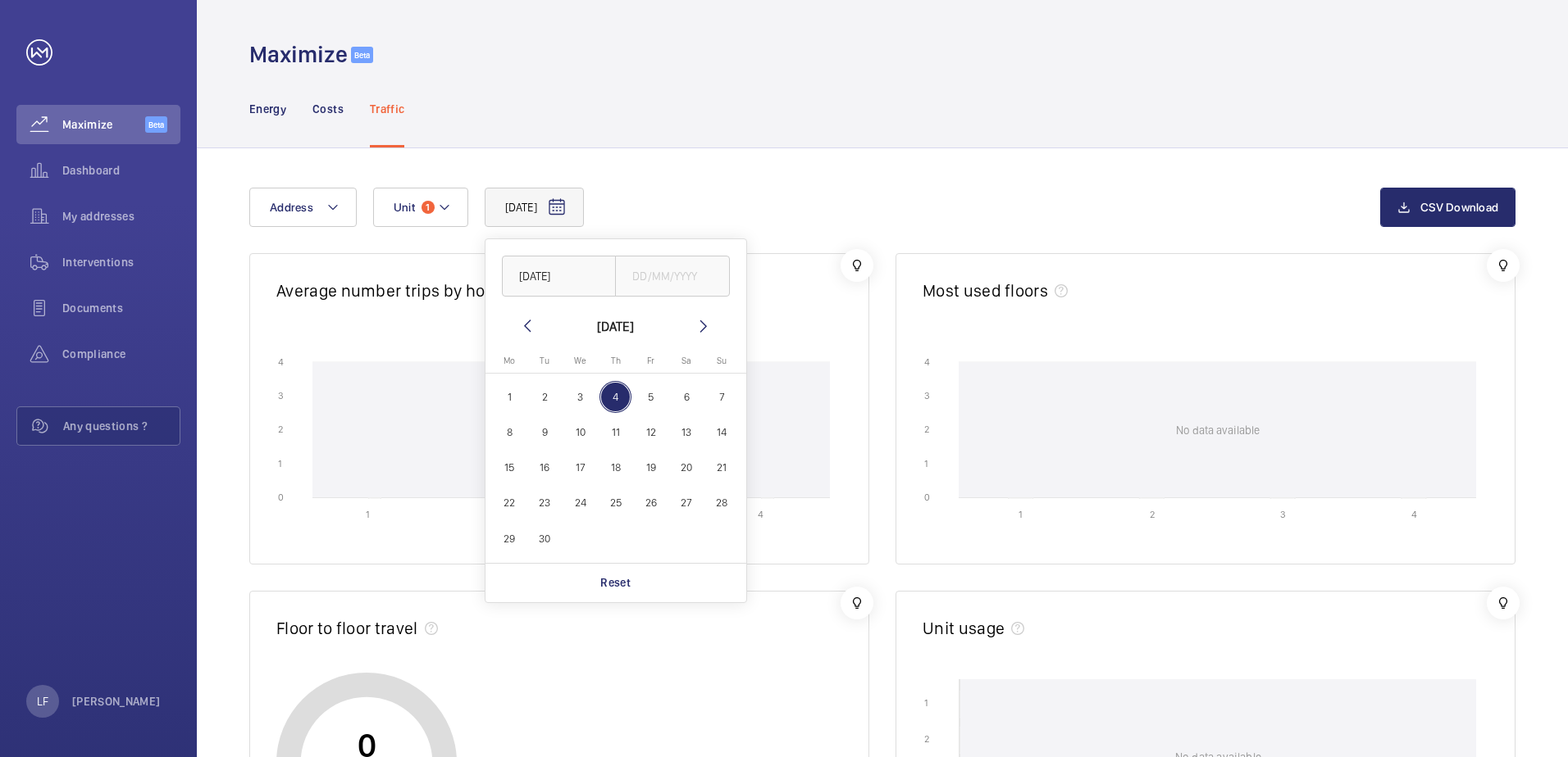
drag, startPoint x: 588, startPoint y: 403, endPoint x: 580, endPoint y: 404, distance: 8.1
click at [581, 404] on span "3" at bounding box center [580, 397] width 32 height 32
click at [553, 401] on span "2" at bounding box center [545, 397] width 32 height 32
type input "[DATE]"
click at [737, 203] on div "[DATE] [DATE] [DATE] [DATE] Mo [DATE] Tu [DATE] We [DATE] Th [DATE] Fr [DATE] S…" at bounding box center [814, 207] width 1131 height 39
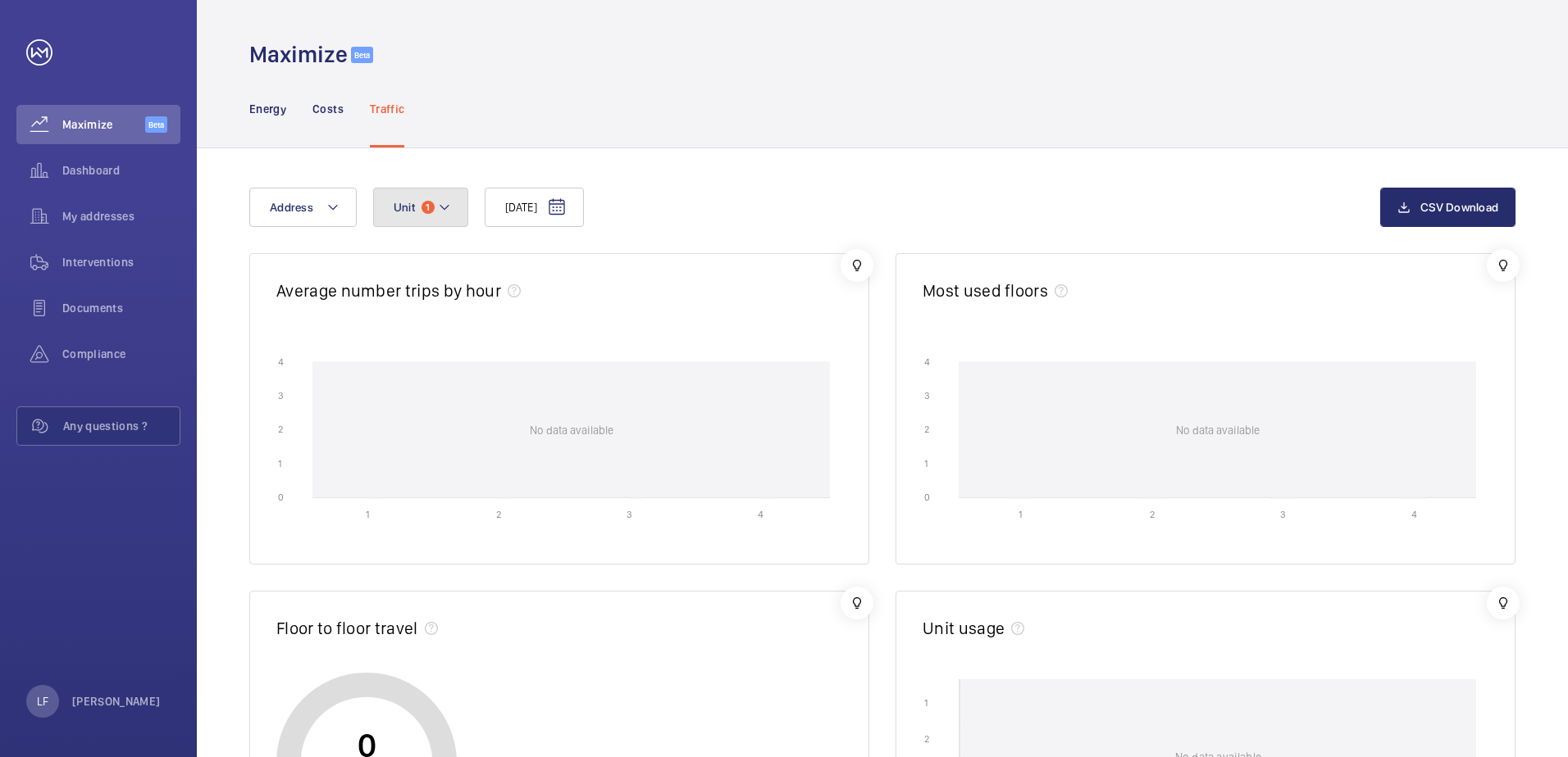
drag, startPoint x: 451, startPoint y: 218, endPoint x: 453, endPoint y: 198, distance: 20.1
click at [451, 217] on button "Unit 1" at bounding box center [421, 207] width 95 height 39
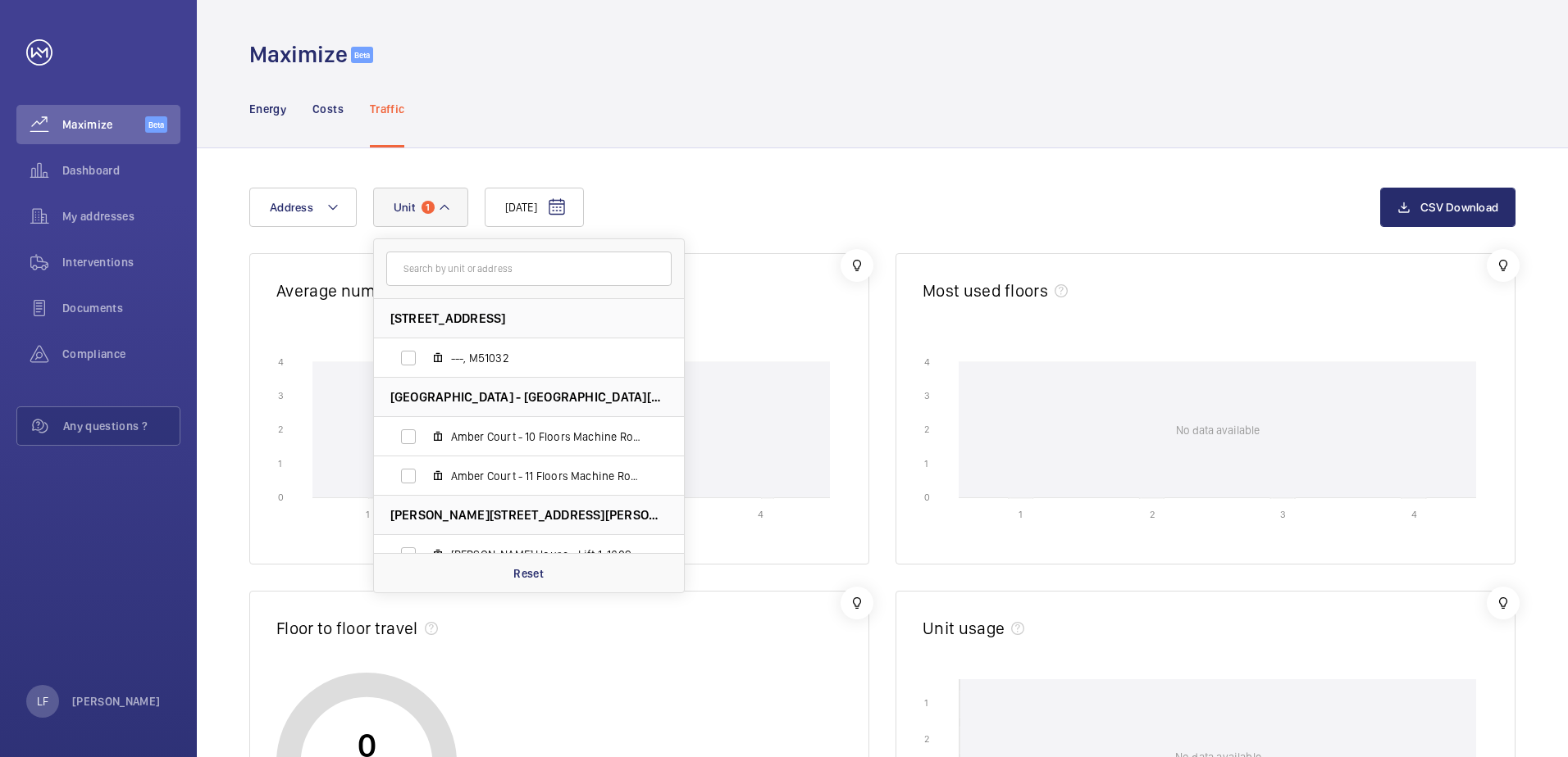
click at [501, 283] on input "text" at bounding box center [529, 268] width 286 height 34
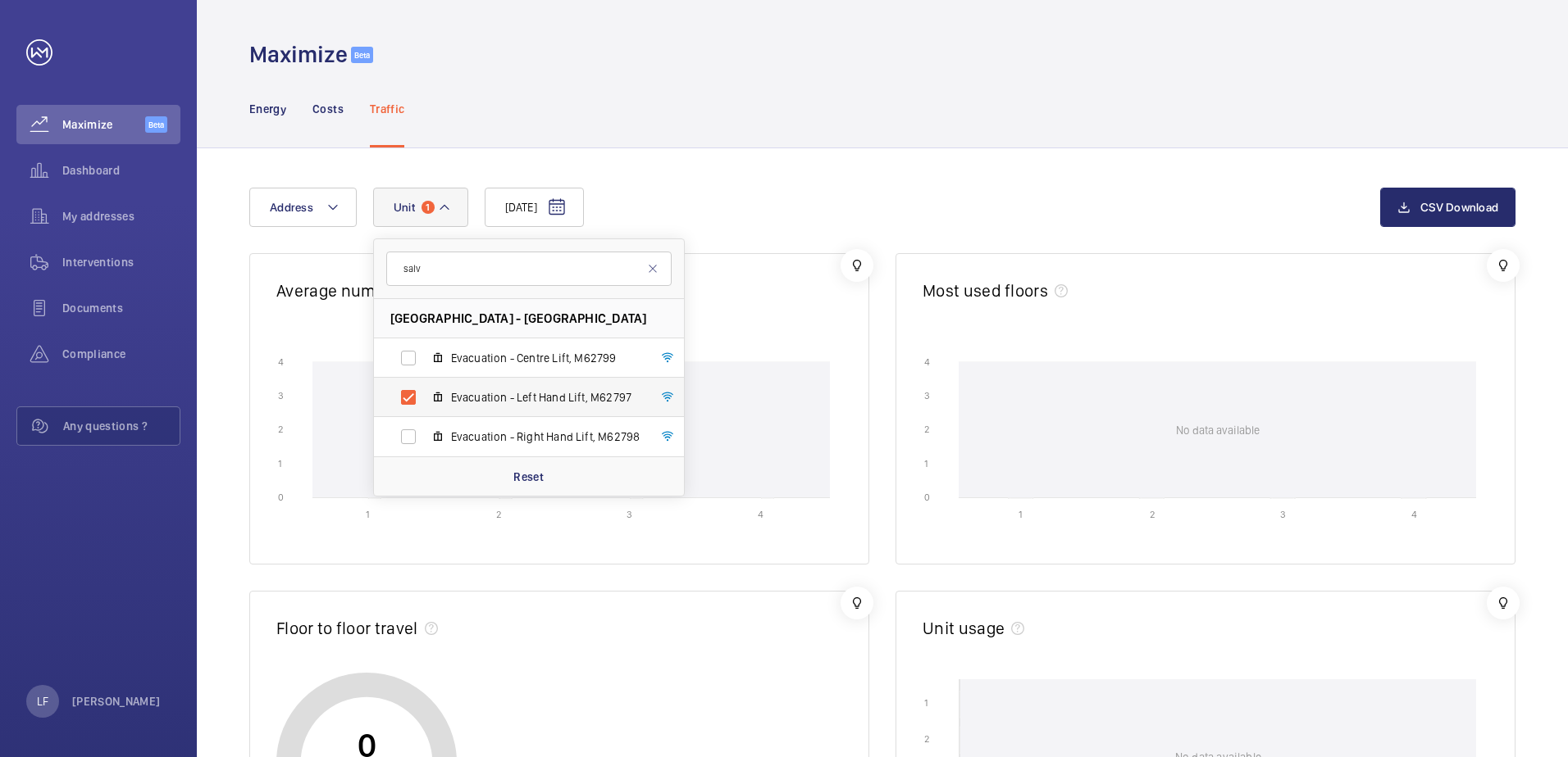
type input "salv"
click at [422, 397] on label "Evacuation - Left Hand Lift, M62797" at bounding box center [516, 397] width 284 height 39
click at [422, 397] on input "Evacuation - Left Hand Lift, M62797" at bounding box center [407, 397] width 32 height 32
checkbox input "false"
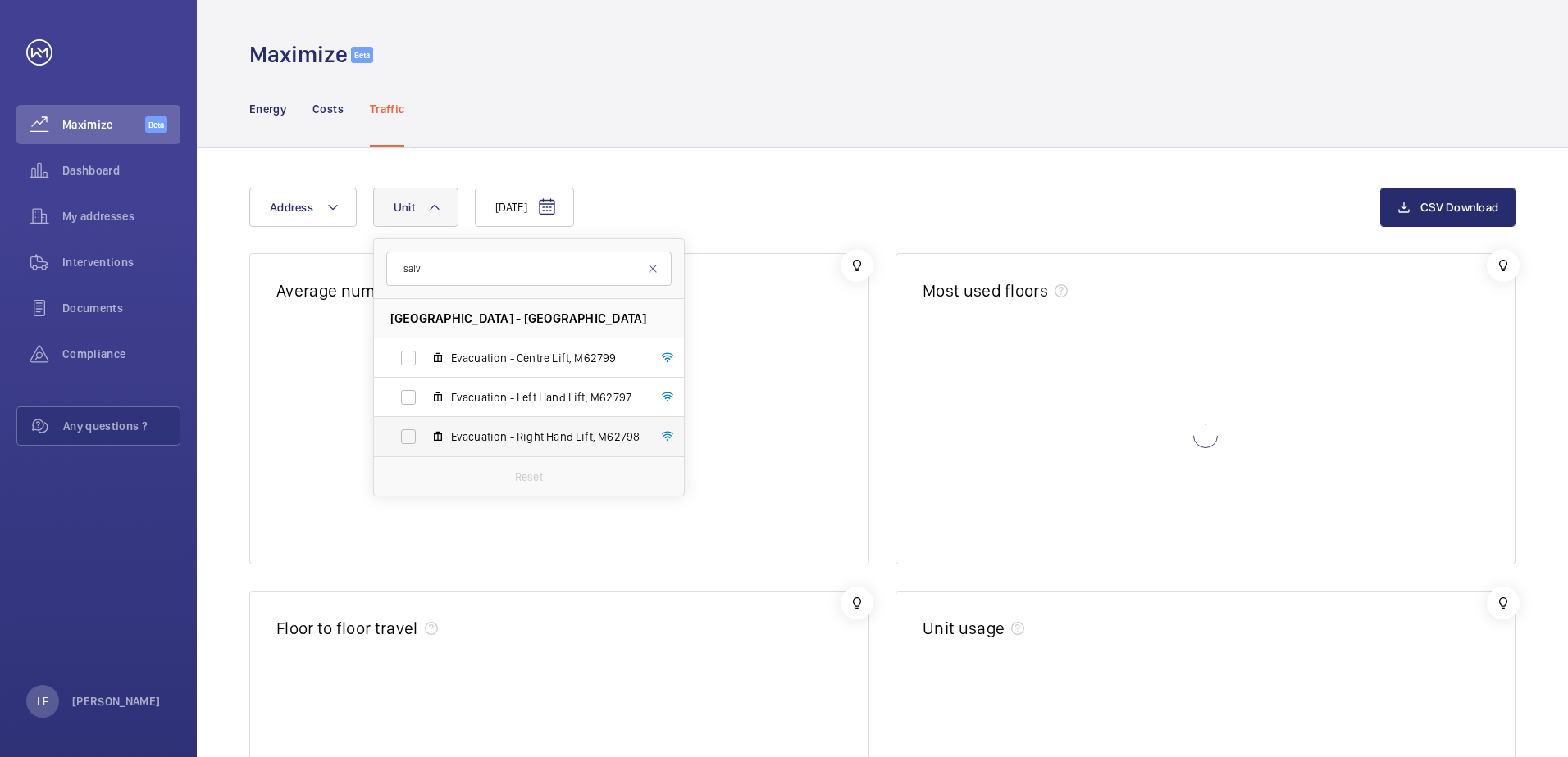
click at [401, 446] on label "Evacuation - Right Hand Lift, M62798" at bounding box center [516, 436] width 284 height 39
click at [401, 446] on input "Evacuation - Right Hand Lift, M62798" at bounding box center [407, 436] width 32 height 32
checkbox input "true"
click at [656, 208] on div "[DATE] Address [STREET_ADDRESS] Evacuation - Centre Lift, M62799 Evacuation - L…" at bounding box center [814, 207] width 1131 height 39
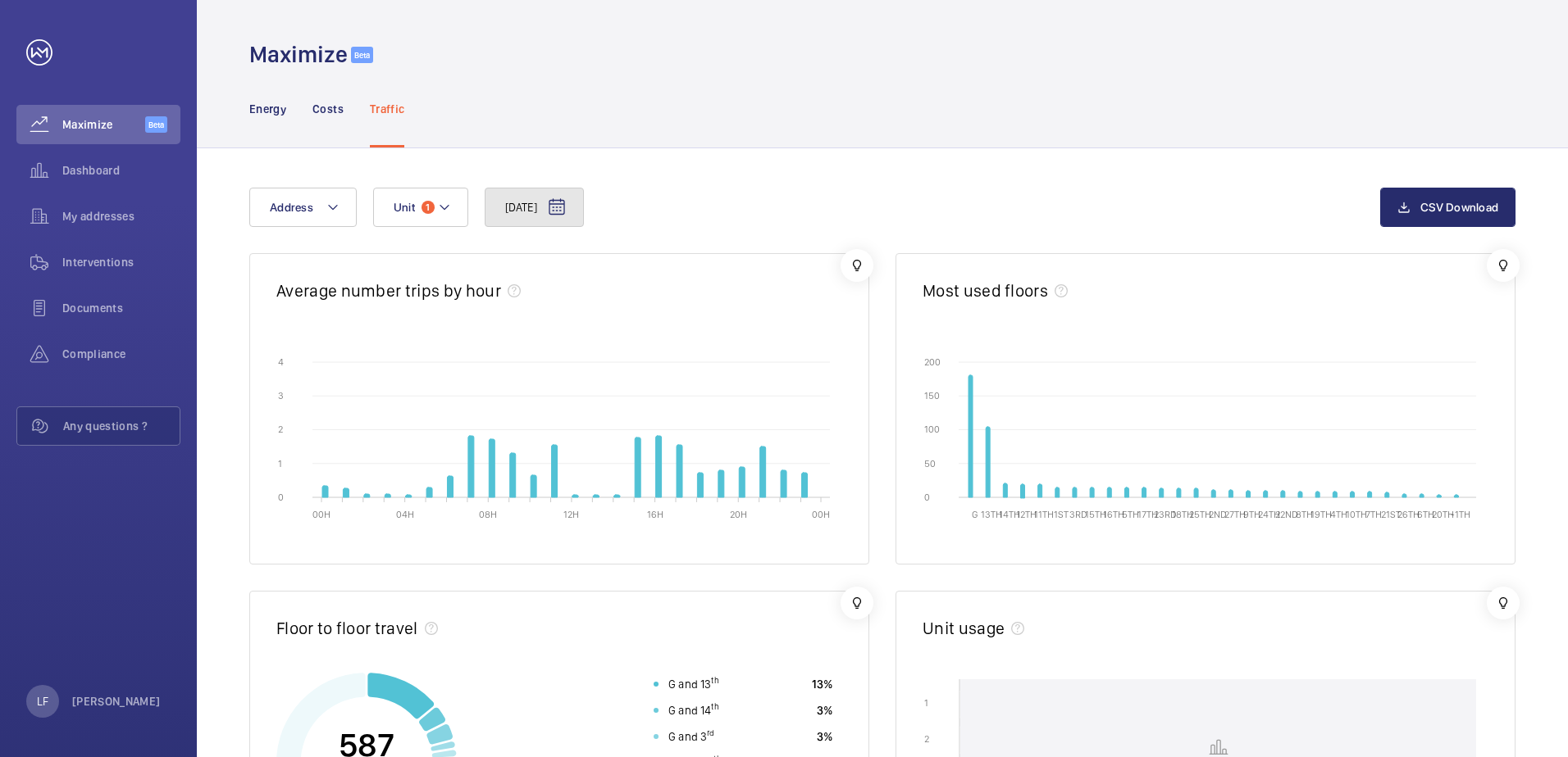
click at [537, 210] on span "[DATE]" at bounding box center [521, 207] width 32 height 17
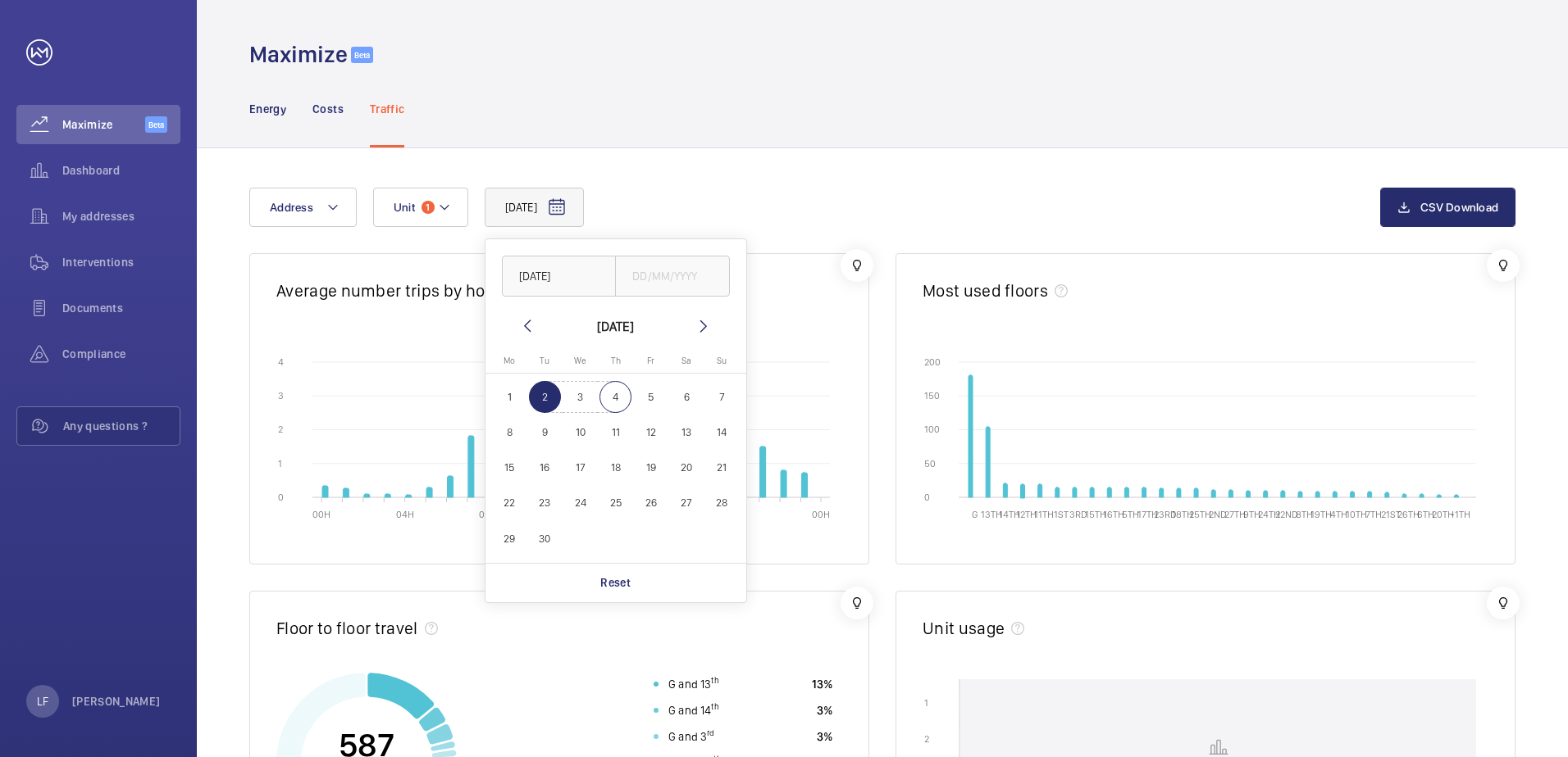
click at [603, 393] on span "4" at bounding box center [615, 397] width 32 height 32
type input "[DATE]"
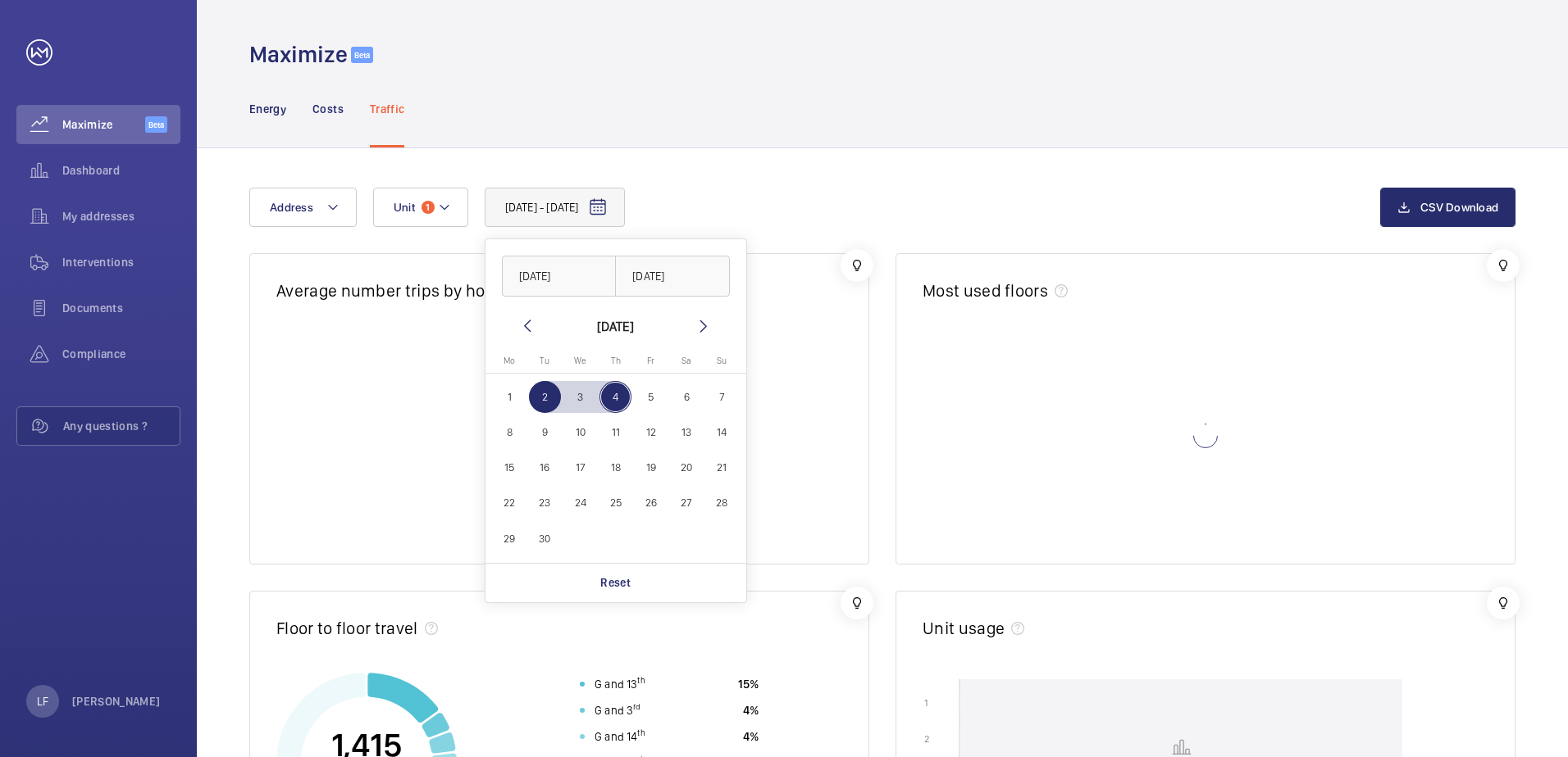
click at [602, 398] on span "4" at bounding box center [615, 397] width 32 height 32
type input "[DATE]"
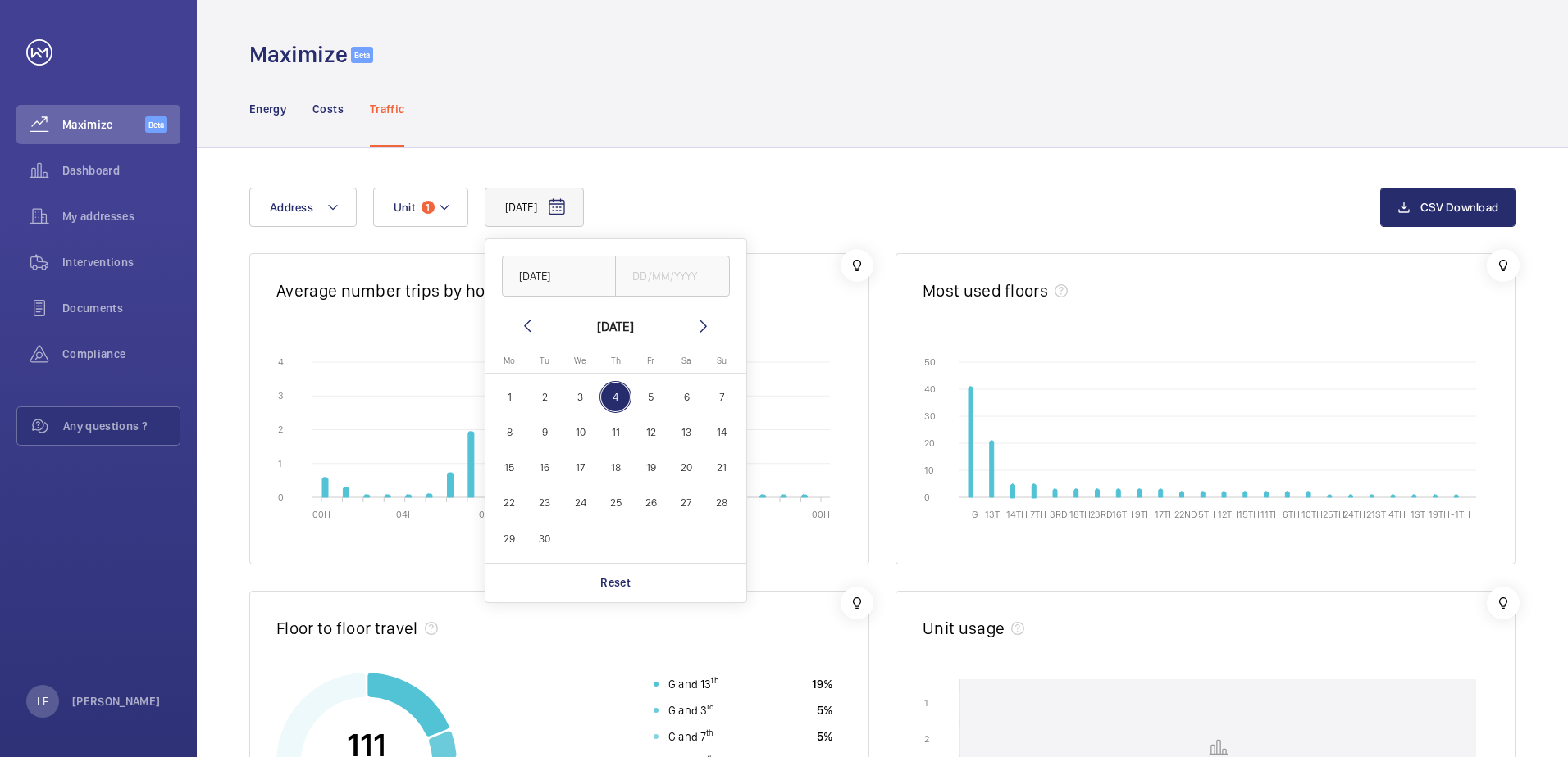
click at [661, 208] on div "[DATE] [DATE] [DATE] [DATE] Mo [DATE] Tu [DATE] We [DATE] Th [DATE] Fr [DATE] S…" at bounding box center [814, 207] width 1131 height 39
click at [117, 225] on div "My addresses" at bounding box center [98, 216] width 164 height 39
